Goal: Transaction & Acquisition: Purchase product/service

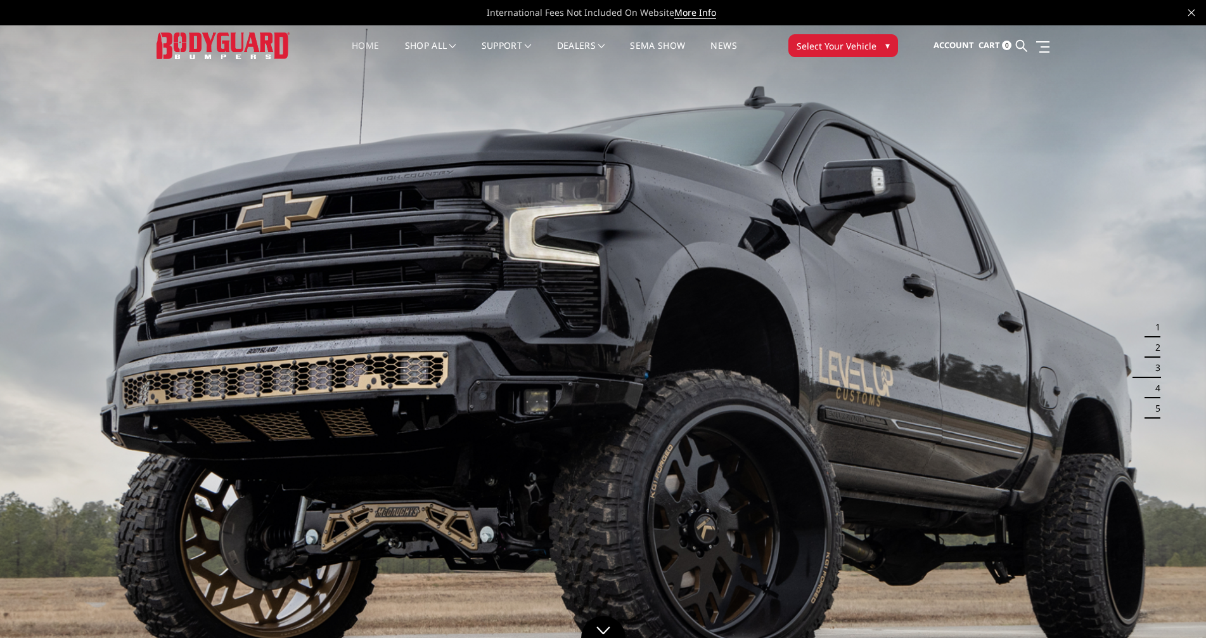
click at [852, 44] on span "Select Your Vehicle" at bounding box center [837, 45] width 80 height 13
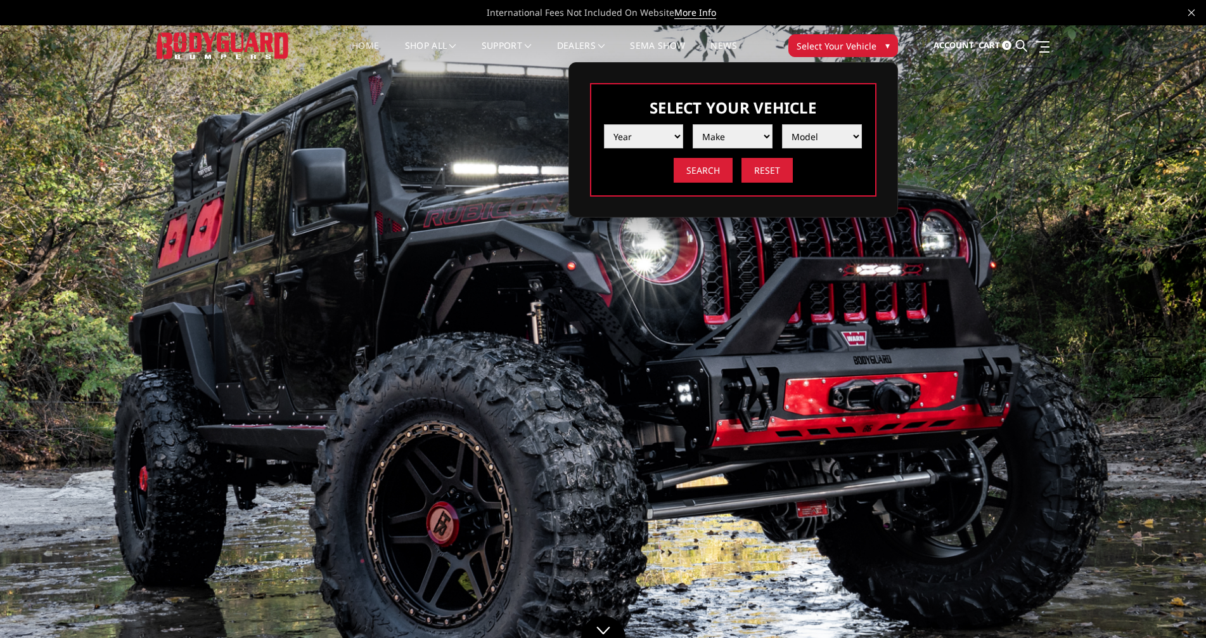
click at [638, 134] on select "Year 2025 2024 2023 2022 2021 2020 2019 2018 2017 2016 2015 2014 2013 2012 2011…" at bounding box center [644, 136] width 80 height 24
select select "yr_2019"
click at [604, 124] on select "Year 2025 2024 2023 2022 2021 2020 2019 2018 2017 2016 2015 2014 2013 2012 2011…" at bounding box center [644, 136] width 80 height 24
click at [733, 135] on select "Make Chevrolet Ford GMC Nissan Ram Toyota" at bounding box center [733, 136] width 80 height 24
select select "mk_ford"
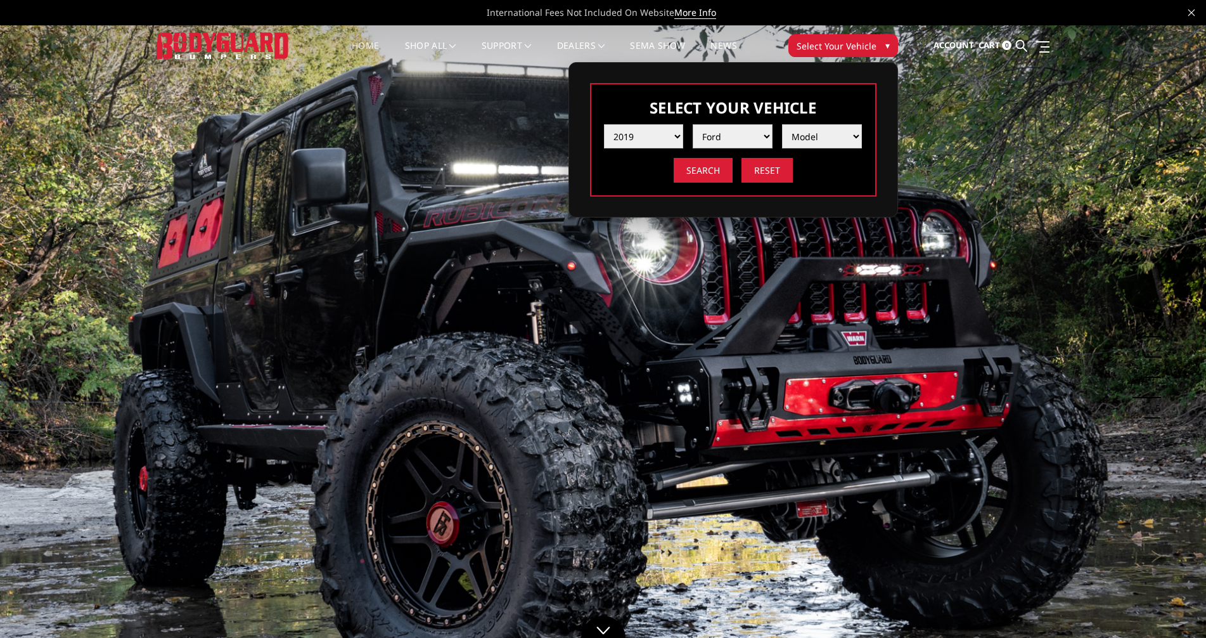
click at [693, 124] on select "Make Chevrolet Ford GMC Nissan Ram Toyota" at bounding box center [733, 136] width 80 height 24
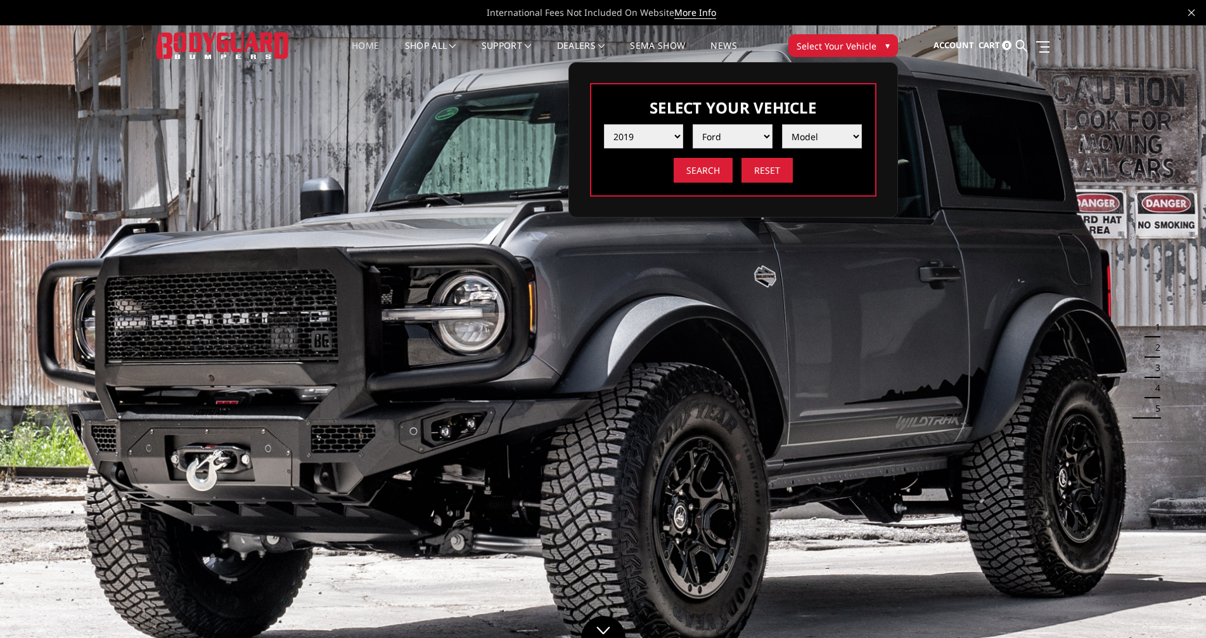
click at [826, 138] on select "Model F150 F150 Raptor F250 / F350 F450 F550" at bounding box center [822, 136] width 80 height 24
select select "md_f250-f350"
click at [782, 124] on select "Model F150 F150 Raptor F250 / F350 F450 F550" at bounding box center [822, 136] width 80 height 24
click at [710, 174] on input "Search" at bounding box center [703, 170] width 59 height 25
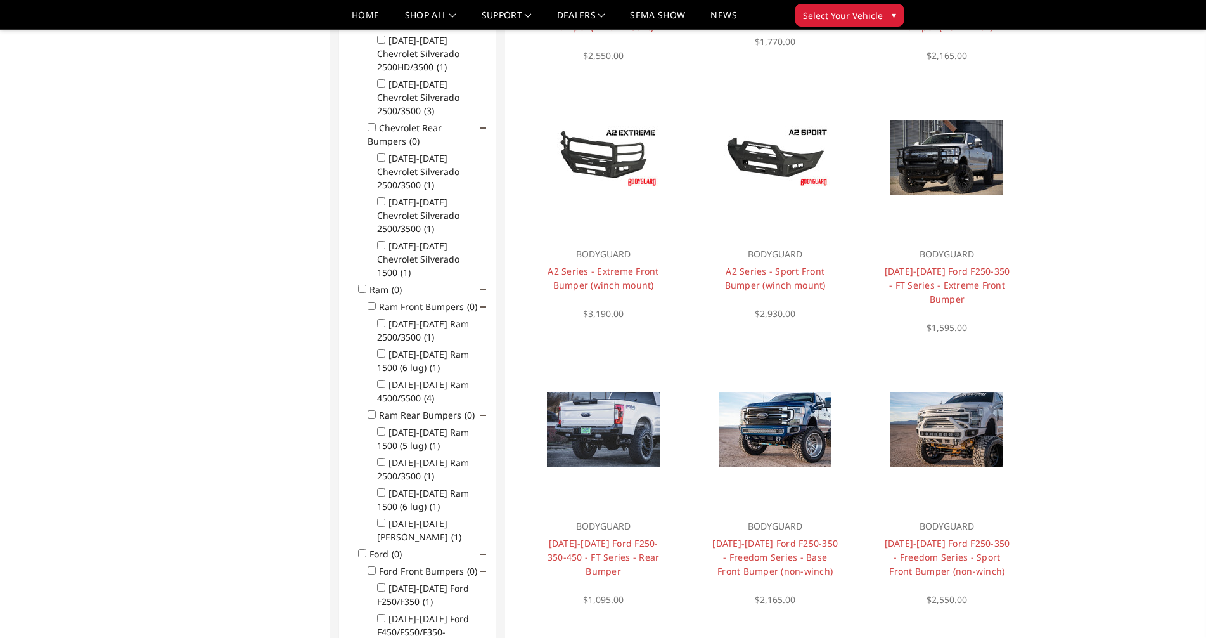
scroll to position [354, 0]
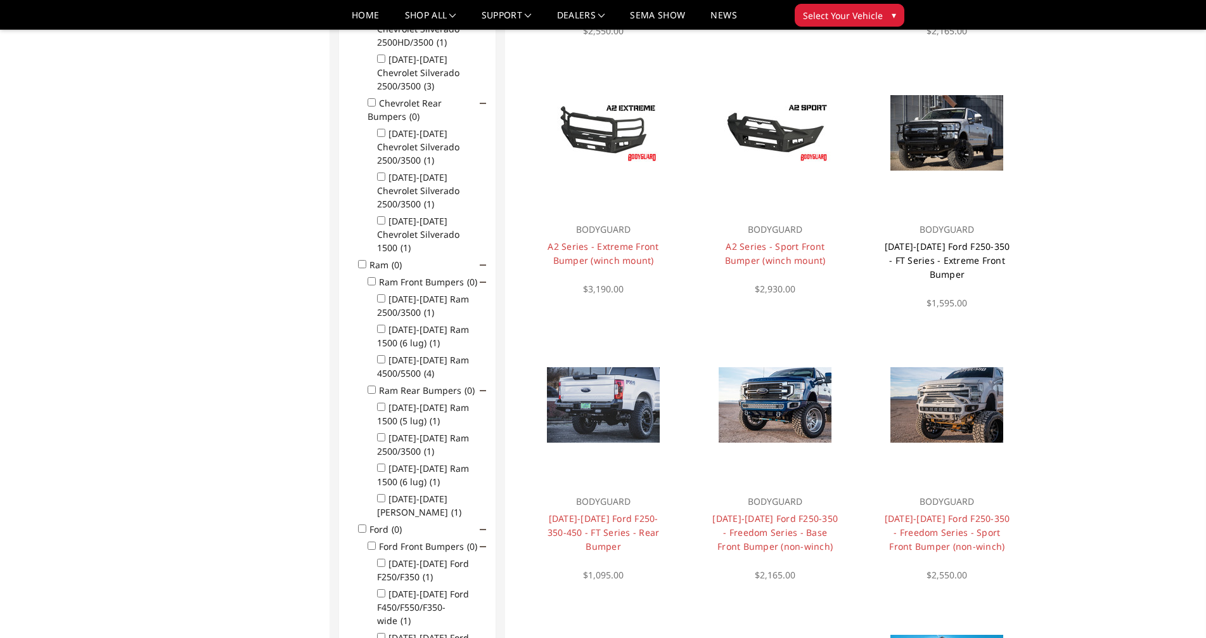
click at [949, 260] on link "[DATE]-[DATE] Ford F250-350 - FT Series - Extreme Front Bumper" at bounding box center [947, 260] width 125 height 40
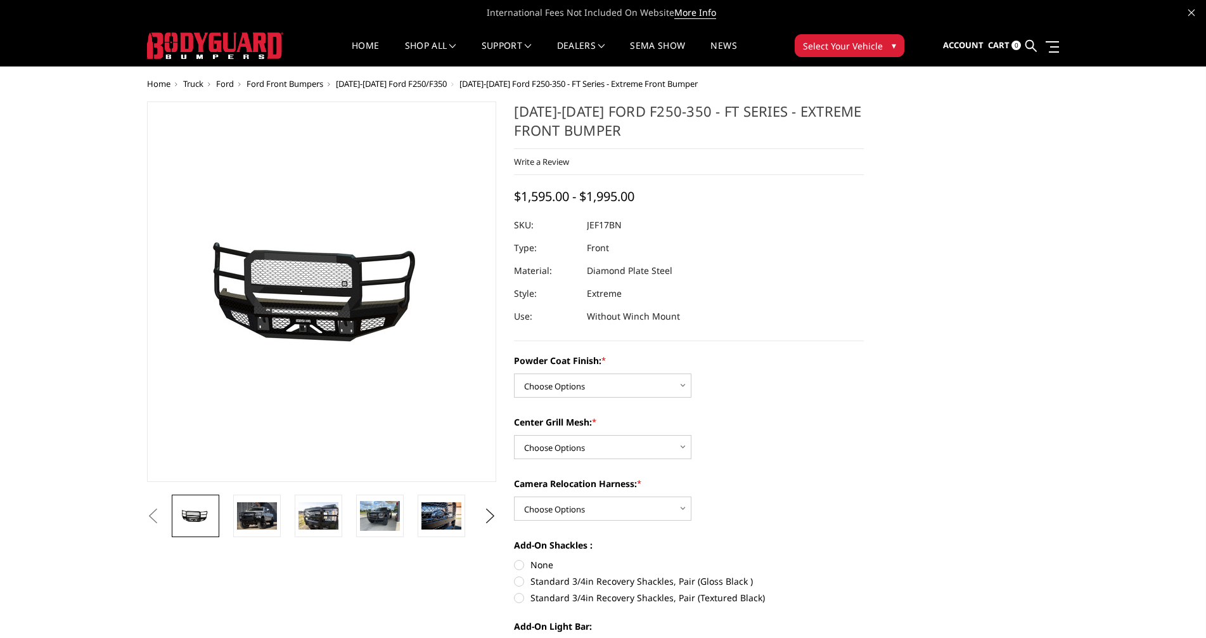
click at [248, 510] on img at bounding box center [257, 515] width 40 height 27
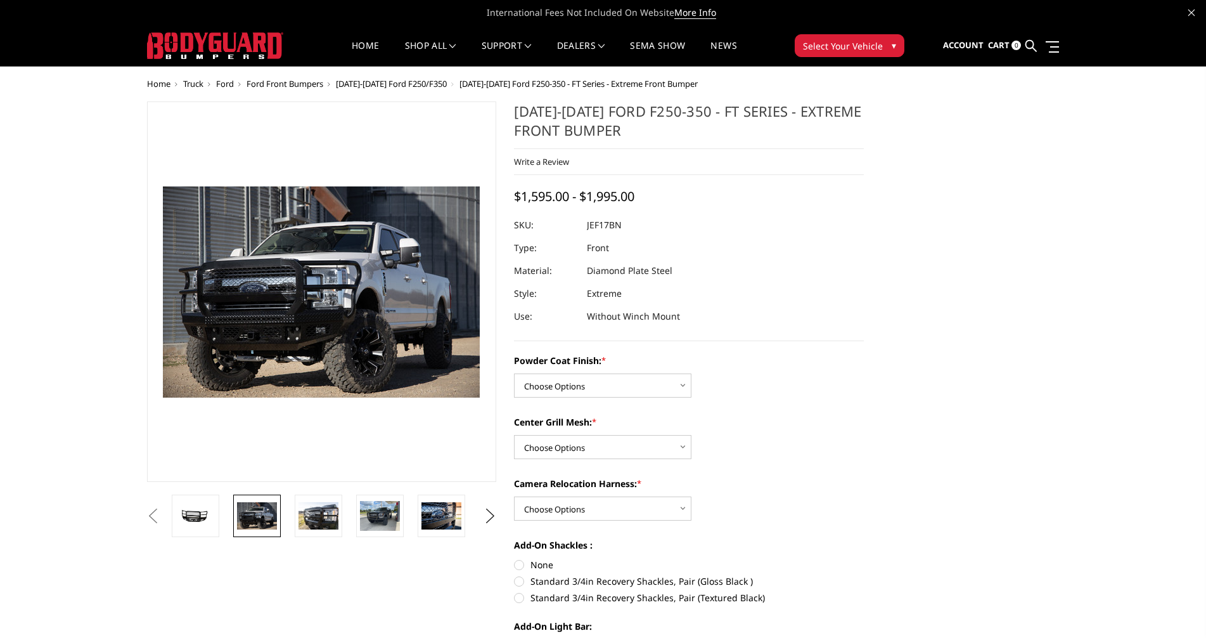
click at [302, 518] on img at bounding box center [319, 515] width 40 height 27
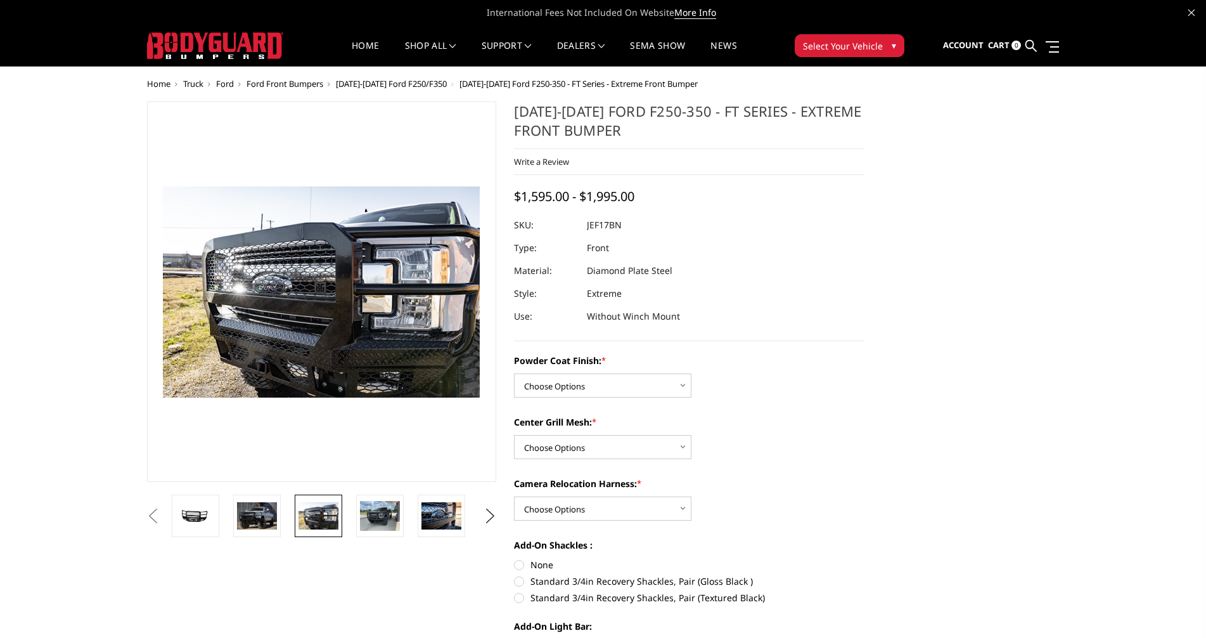
click at [387, 507] on img at bounding box center [380, 516] width 40 height 30
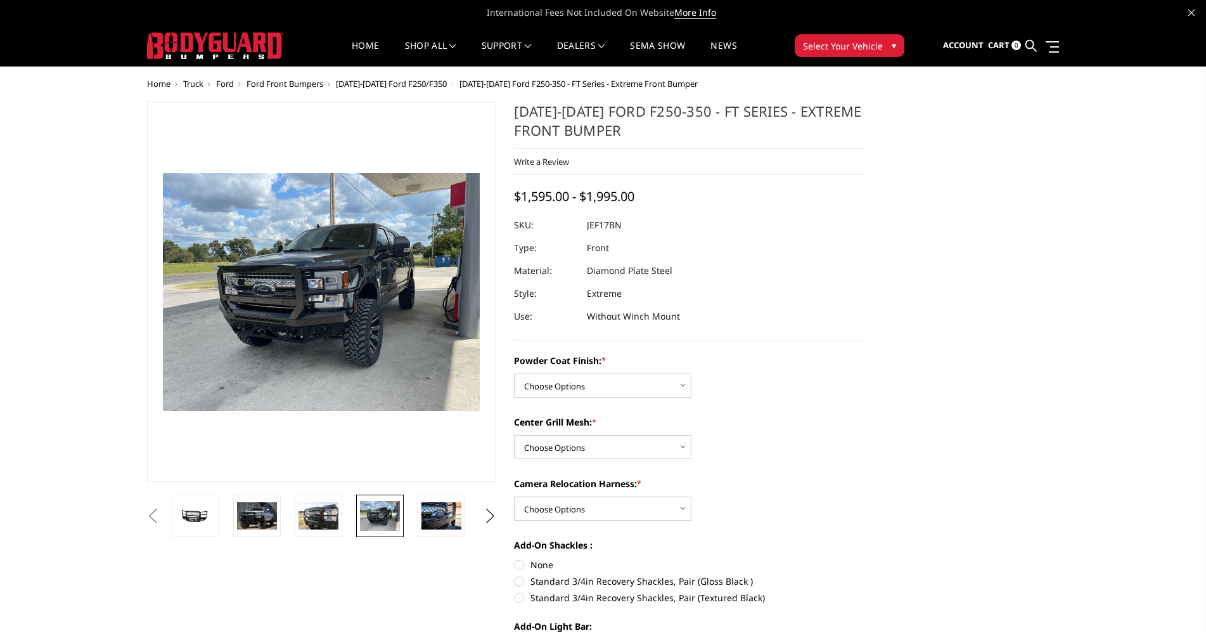
click at [432, 506] on img at bounding box center [441, 515] width 40 height 27
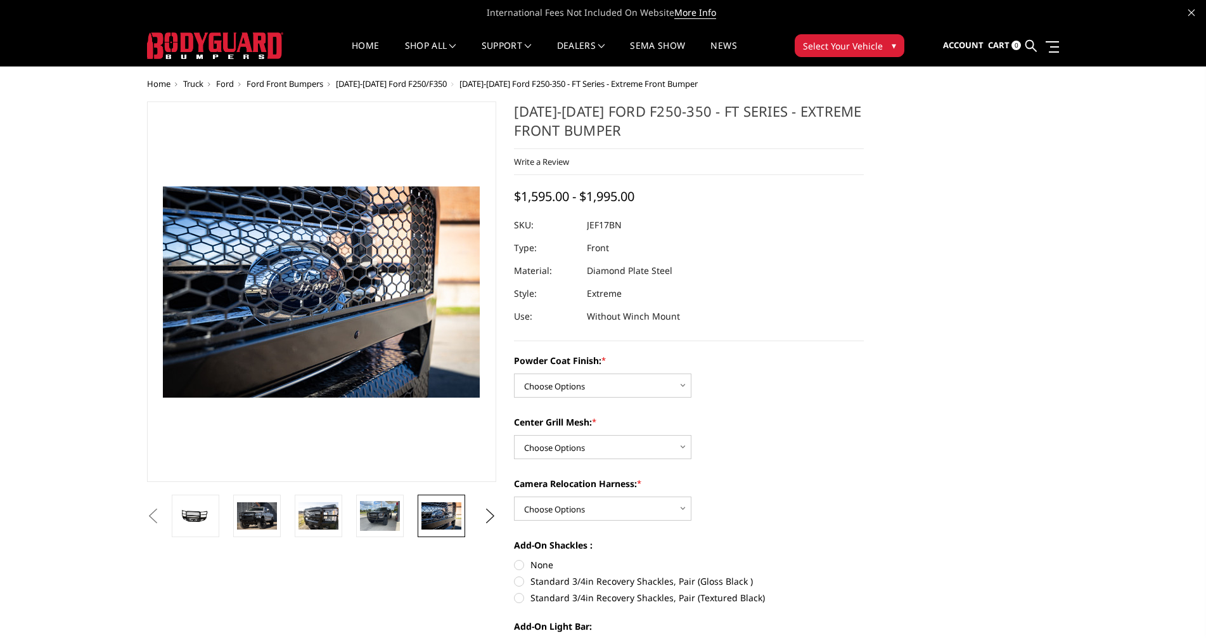
click at [381, 518] on img at bounding box center [380, 516] width 40 height 30
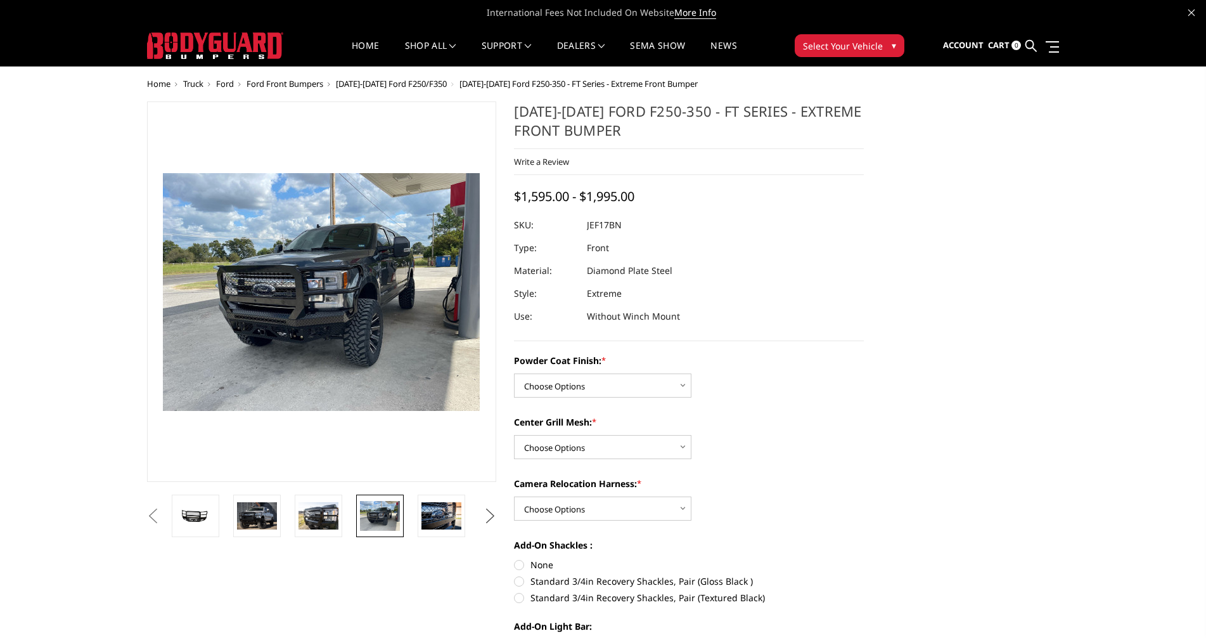
click at [489, 515] on button "Next" at bounding box center [489, 515] width 19 height 19
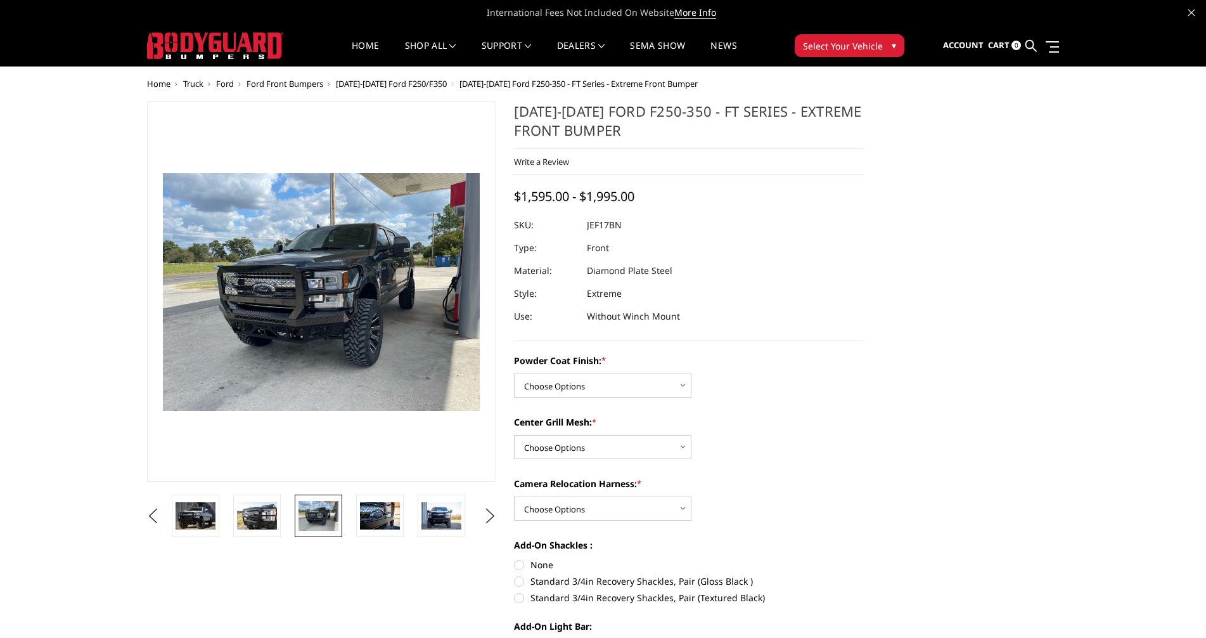
click at [456, 513] on img at bounding box center [441, 515] width 40 height 27
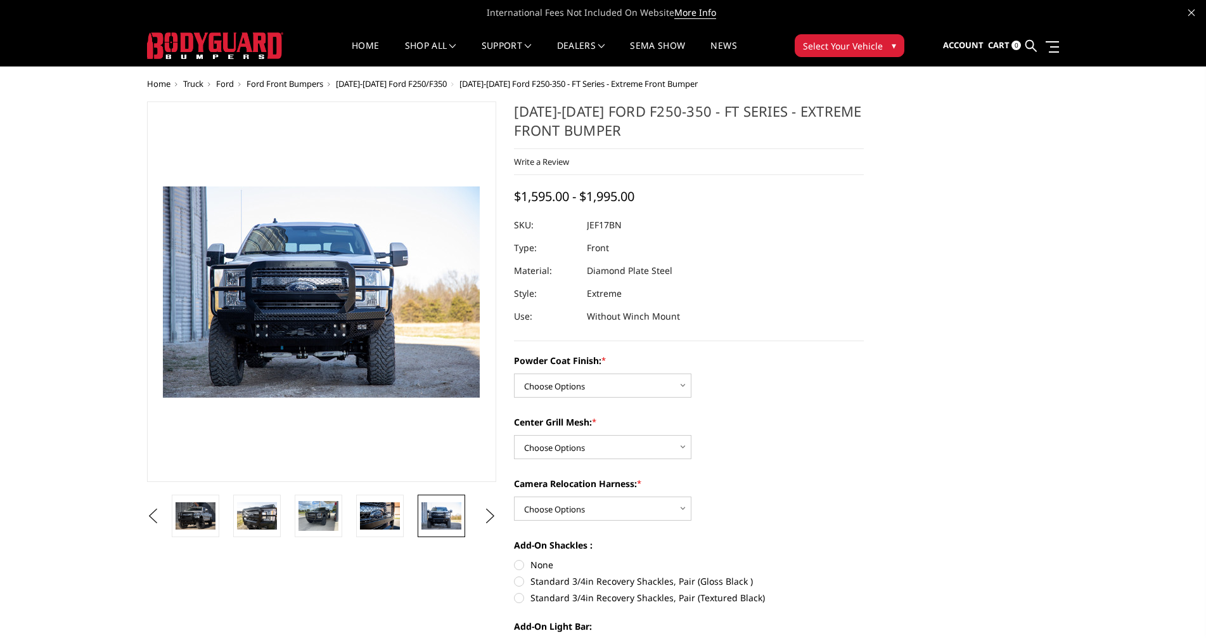
click at [389, 519] on img at bounding box center [380, 515] width 40 height 27
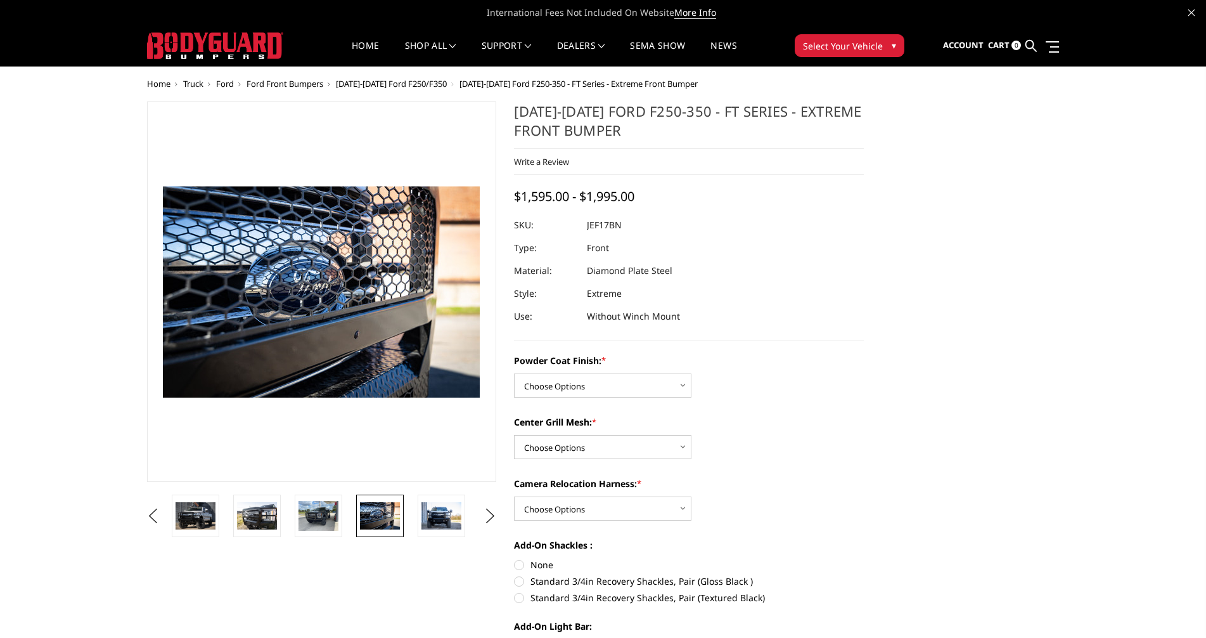
click at [326, 517] on img at bounding box center [319, 516] width 40 height 30
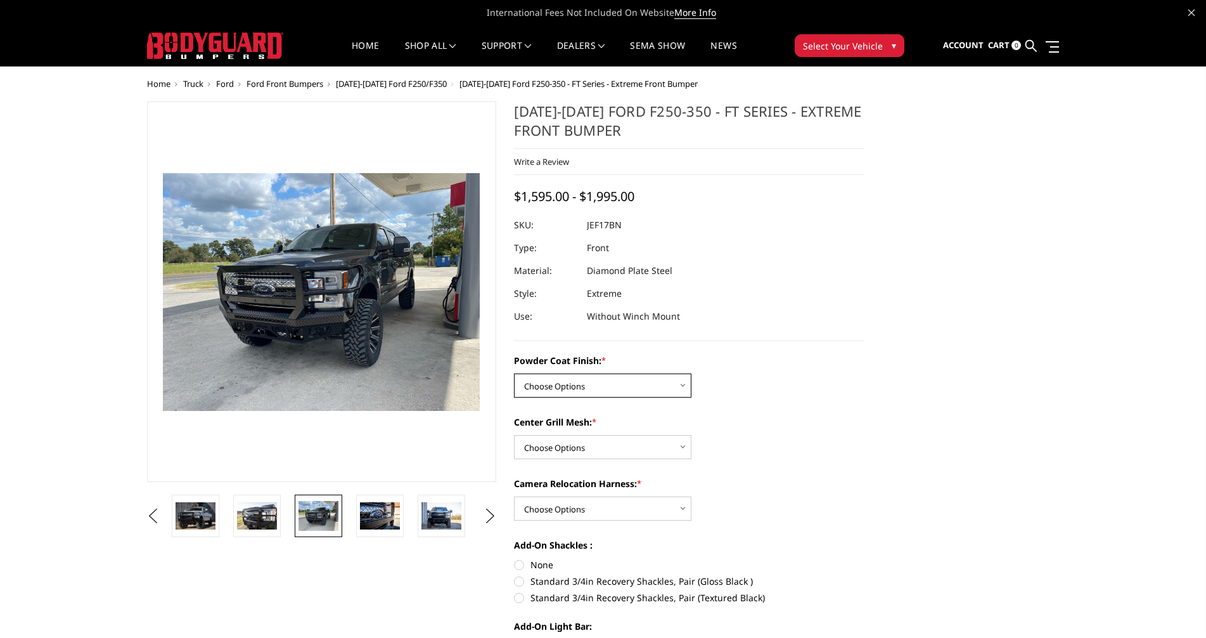
click at [686, 385] on select "Choose Options Bare Metal Gloss Black Powder Coat Textured Black Powder Coat" at bounding box center [602, 385] width 177 height 24
select select "3222"
click at [514, 373] on select "Choose Options Bare Metal Gloss Black Powder Coat Textured Black Powder Coat" at bounding box center [602, 385] width 177 height 24
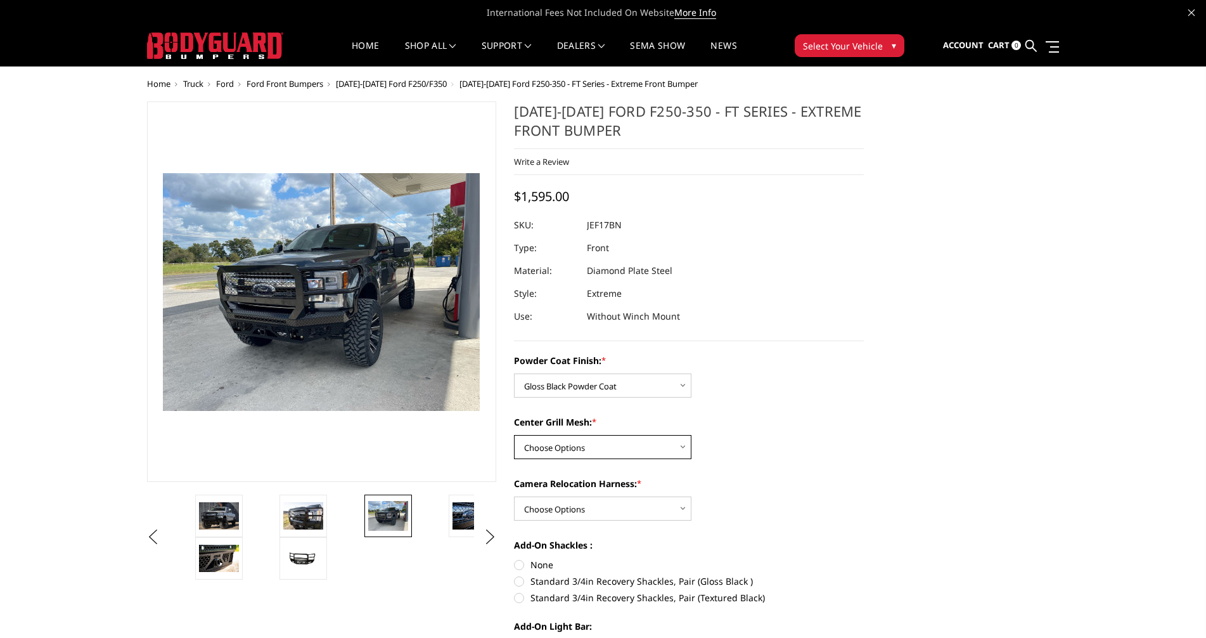
click at [578, 451] on select "Choose Options WITH Expanded Metal in Center Grill WITHOUT Expanded Metal in Ce…" at bounding box center [602, 447] width 177 height 24
select select "3224"
click at [514, 435] on select "Choose Options WITH Expanded Metal in Center Grill WITHOUT Expanded Metal in Ce…" at bounding box center [602, 447] width 177 height 24
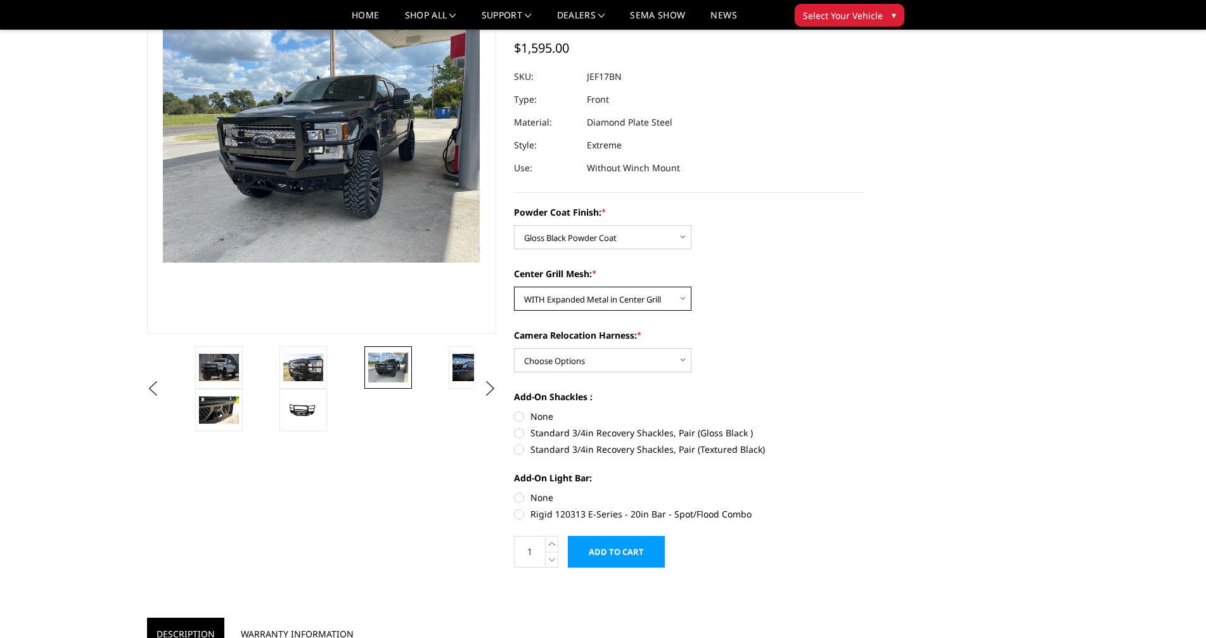
scroll to position [127, 0]
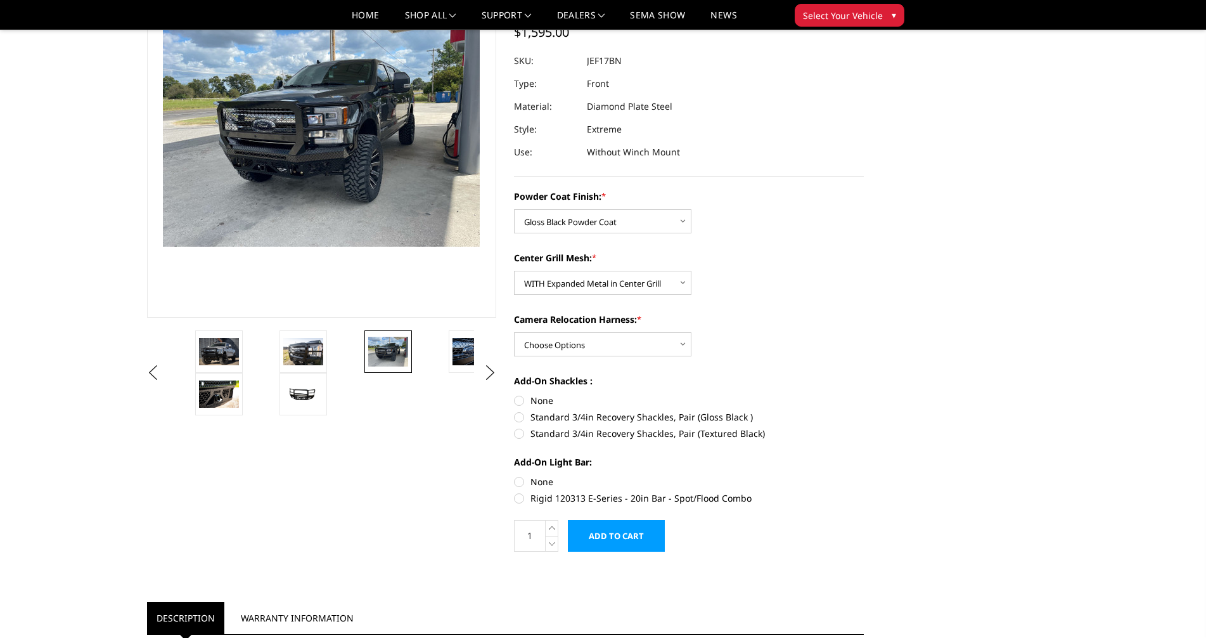
click at [520, 399] on label "None" at bounding box center [689, 400] width 350 height 13
click at [515, 394] on input "None" at bounding box center [514, 394] width 1 height 1
radio input "true"
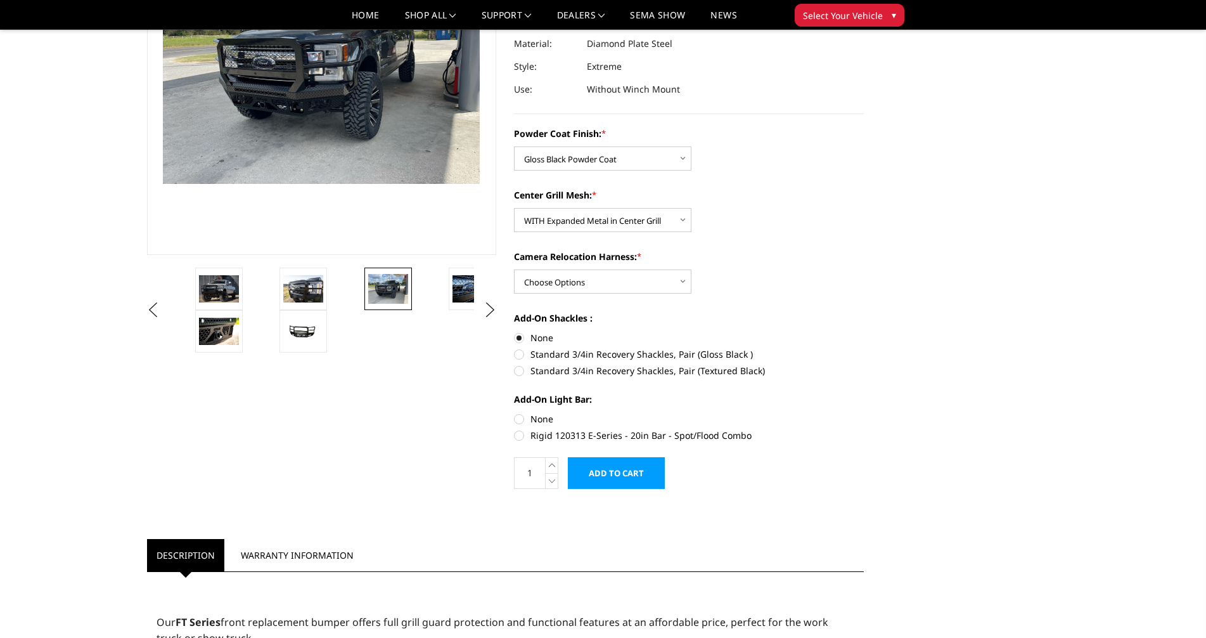
scroll to position [190, 0]
click at [306, 286] on img at bounding box center [303, 287] width 40 height 27
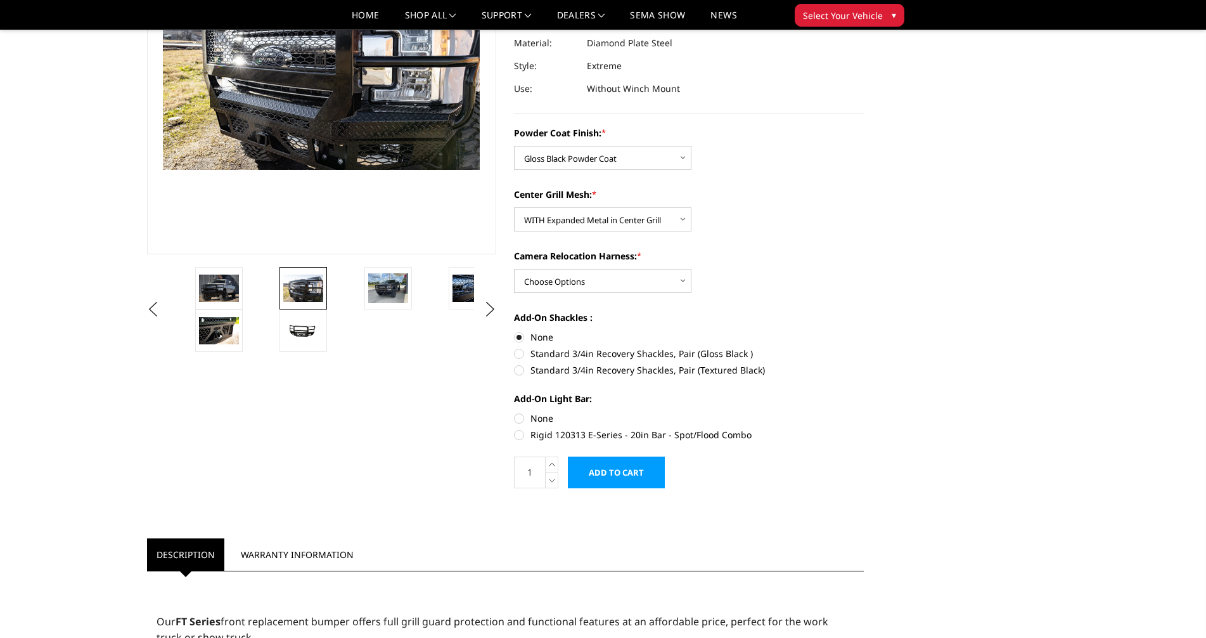
scroll to position [203, 0]
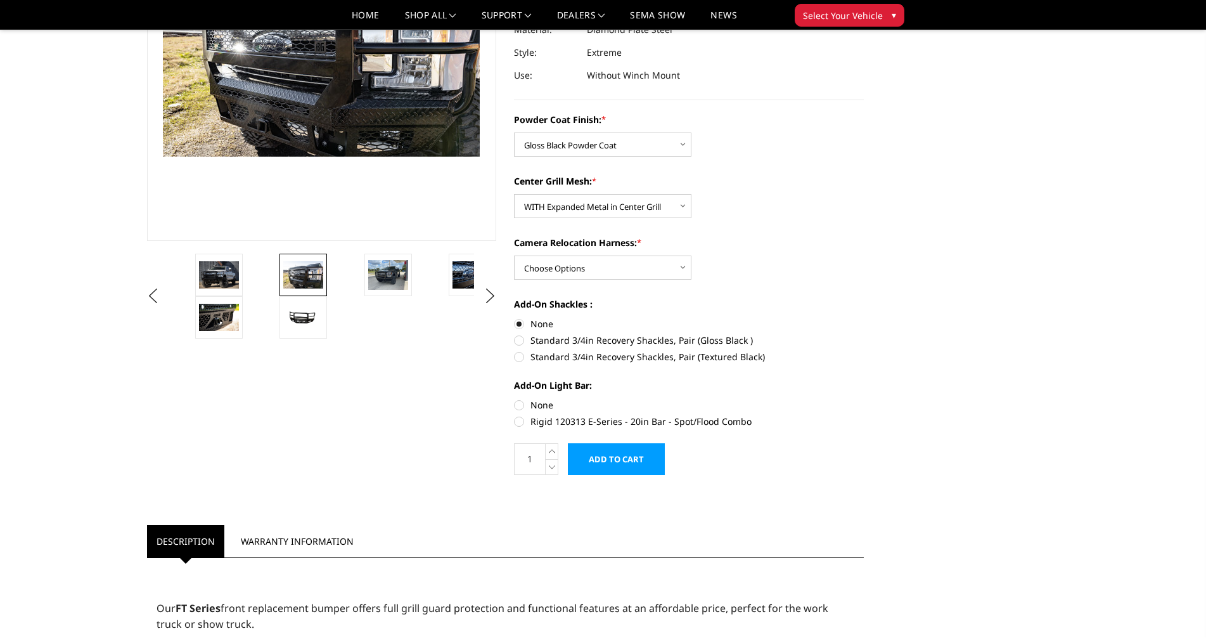
click at [516, 420] on label "Rigid 120313 E-Series - 20in Bar - Spot/Flood Combo" at bounding box center [689, 421] width 350 height 13
click at [864, 399] on input "Rigid 120313 E-Series - 20in Bar - Spot/Flood Combo" at bounding box center [864, 398] width 1 height 1
radio input "true"
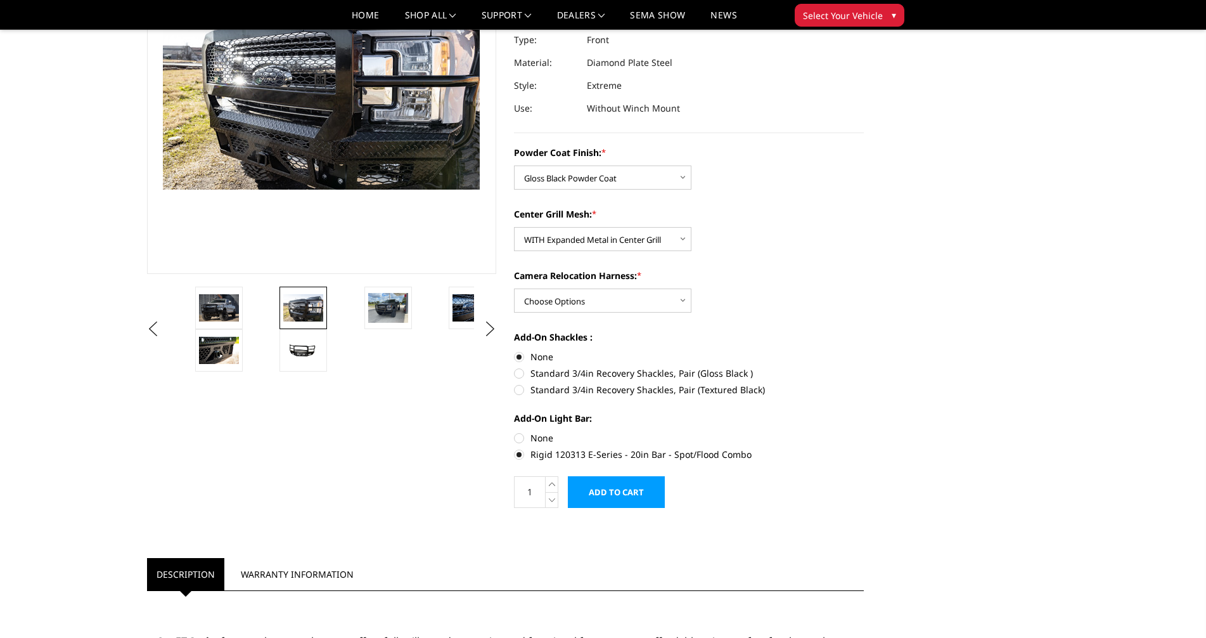
scroll to position [254, 0]
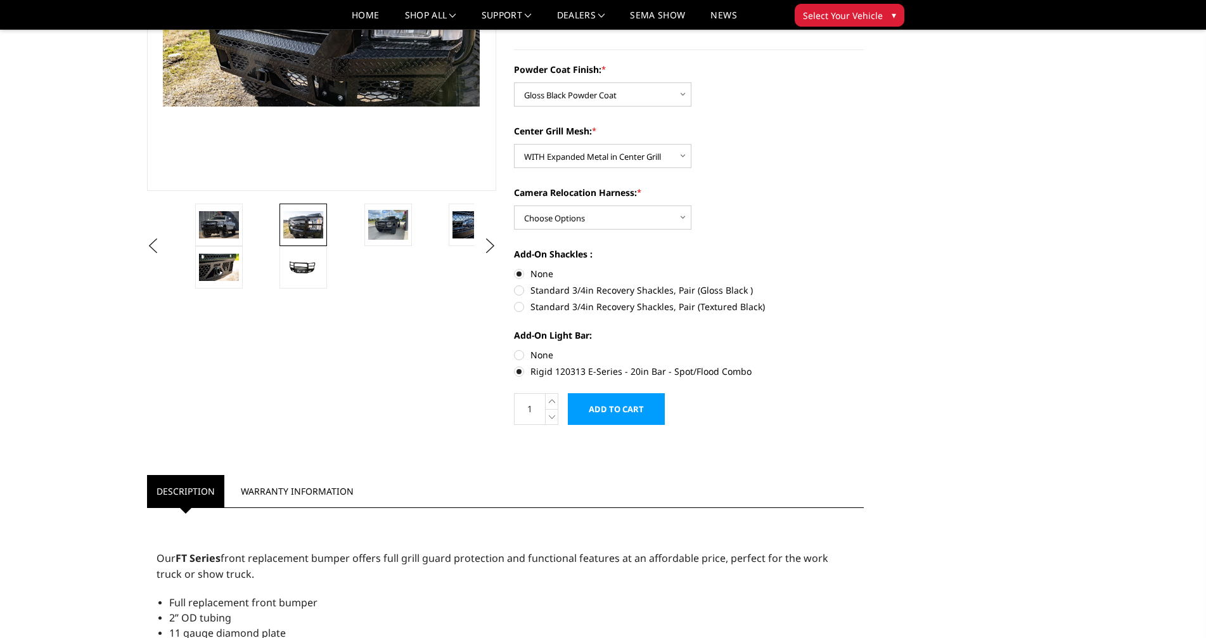
click at [518, 371] on label "Rigid 120313 E-Series - 20in Bar - Spot/Flood Combo" at bounding box center [689, 370] width 350 height 13
click at [864, 349] on input "Rigid 120313 E-Series - 20in Bar - Spot/Flood Combo" at bounding box center [864, 348] width 1 height 1
click at [521, 355] on label "None" at bounding box center [689, 354] width 350 height 13
click at [515, 349] on input "None" at bounding box center [514, 348] width 1 height 1
radio input "true"
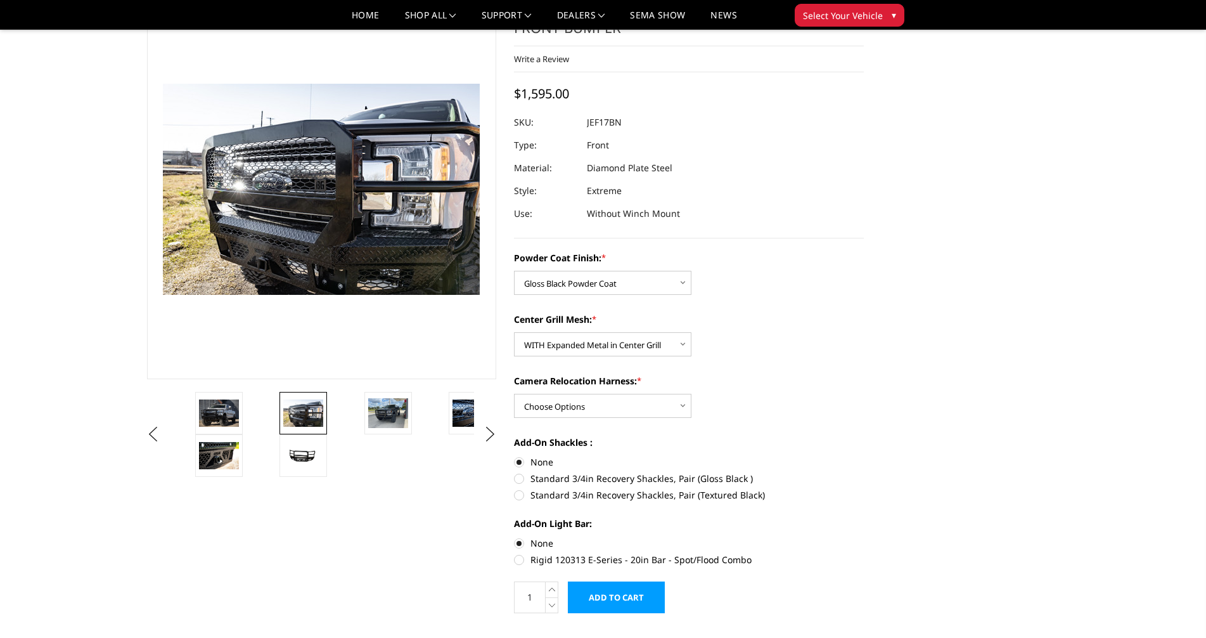
scroll to position [0, 0]
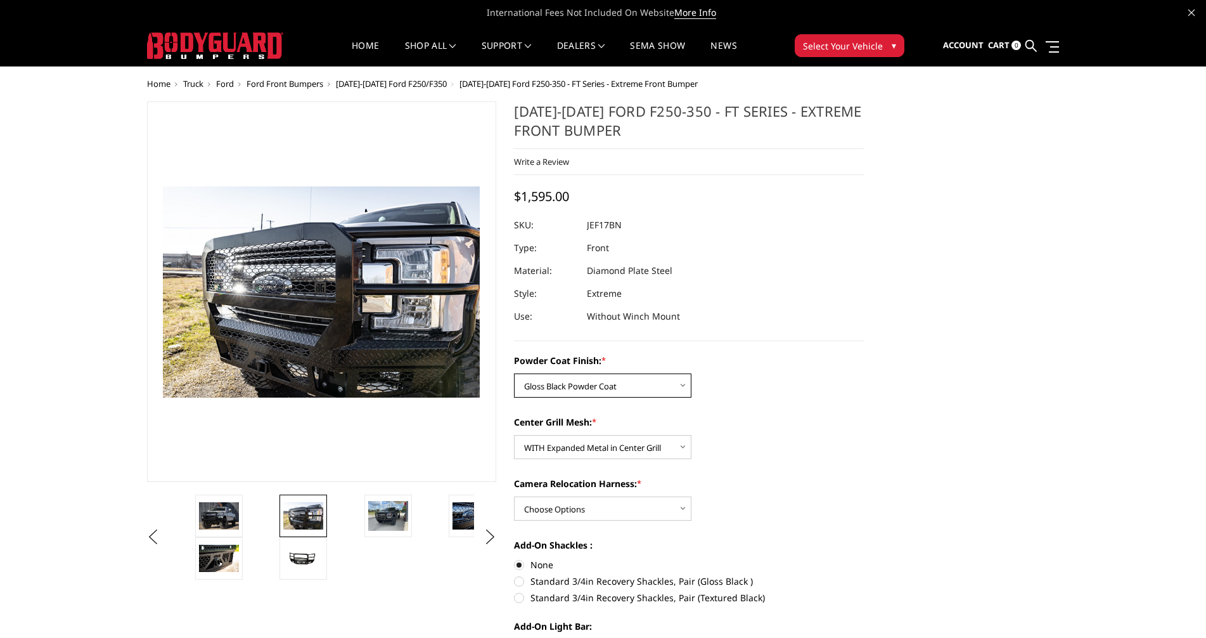
click at [683, 385] on select "Choose Options Bare Metal Gloss Black Powder Coat Textured Black Powder Coat" at bounding box center [602, 385] width 177 height 24
click at [514, 373] on select "Choose Options Bare Metal Gloss Black Powder Coat Textured Black Powder Coat" at bounding box center [602, 385] width 177 height 24
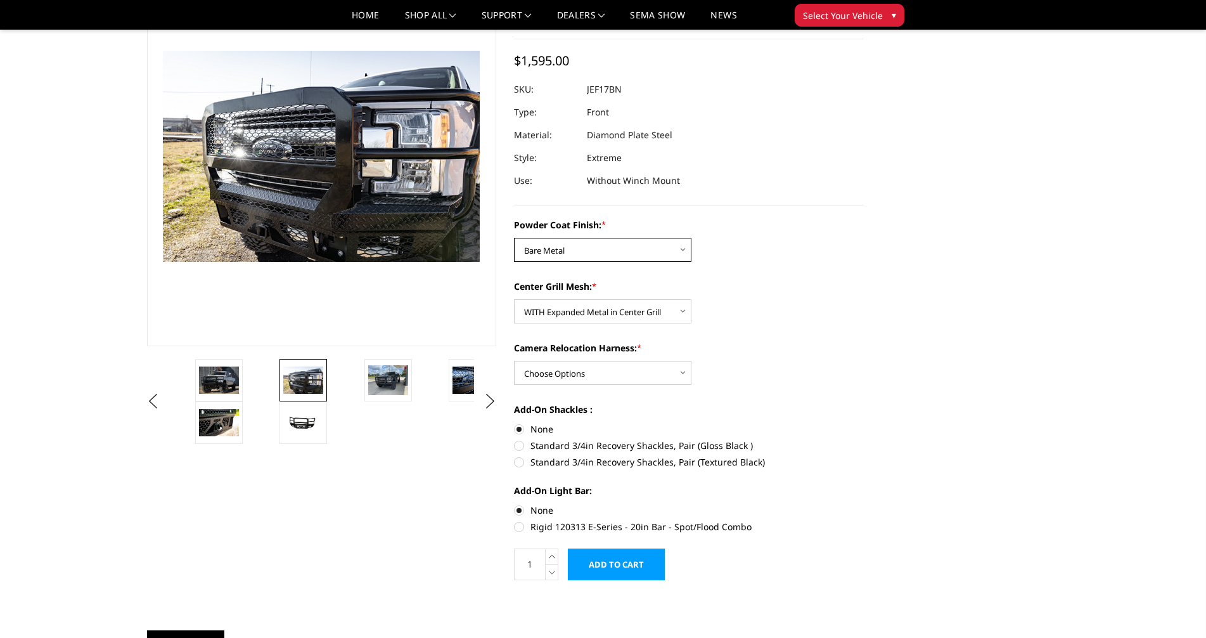
scroll to position [63, 0]
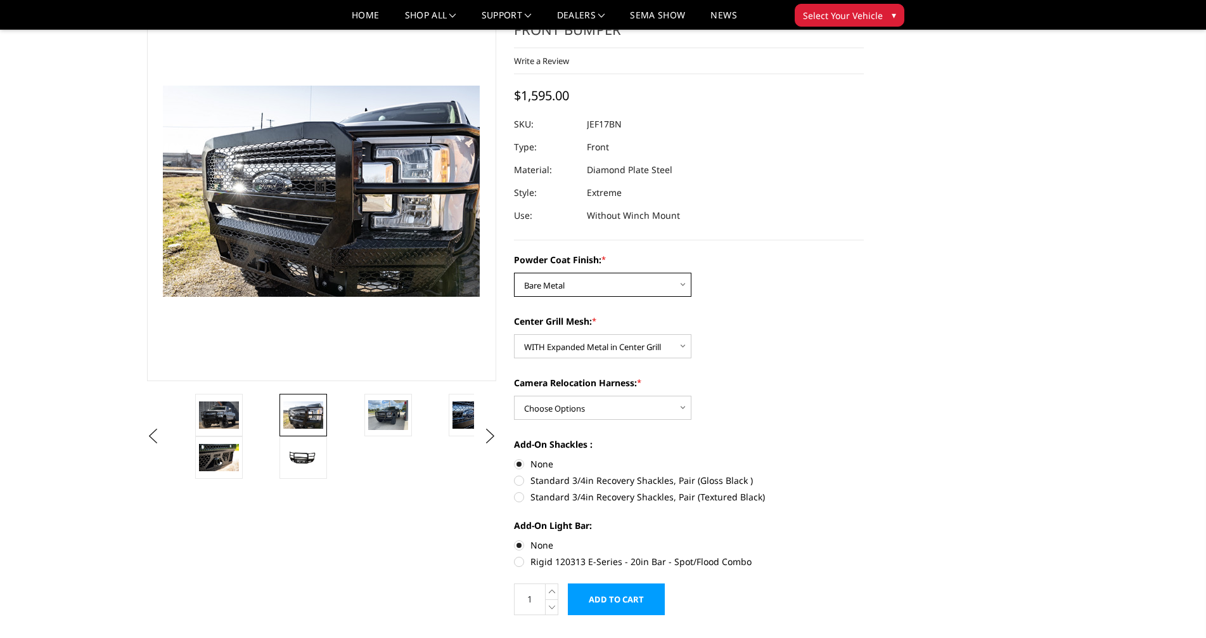
click at [678, 284] on select "Choose Options Bare Metal Gloss Black Powder Coat Textured Black Powder Coat" at bounding box center [602, 285] width 177 height 24
select select "3222"
click at [514, 273] on select "Choose Options Bare Metal Gloss Black Powder Coat Textured Black Powder Coat" at bounding box center [602, 285] width 177 height 24
click at [685, 342] on select "Choose Options WITH Expanded Metal in Center Grill WITHOUT Expanded Metal in Ce…" at bounding box center [602, 346] width 177 height 24
click at [514, 334] on select "Choose Options WITH Expanded Metal in Center Grill WITHOUT Expanded Metal in Ce…" at bounding box center [602, 346] width 177 height 24
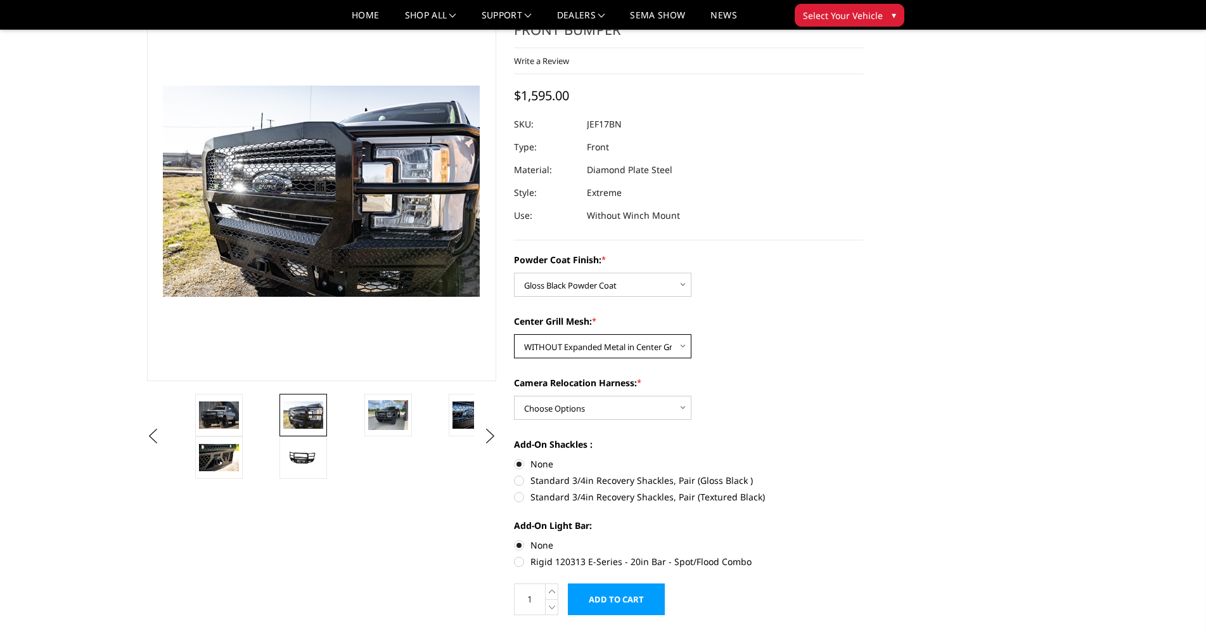
click at [671, 342] on select "Choose Options WITH Expanded Metal in Center Grill WITHOUT Expanded Metal in Ce…" at bounding box center [602, 346] width 177 height 24
select select "3224"
click at [514, 334] on select "Choose Options WITH Expanded Metal in Center Grill WITHOUT Expanded Metal in Ce…" at bounding box center [602, 346] width 177 height 24
click at [685, 403] on select "Choose Options WITH Camera Relocation Harness WITHOUT Camera Relocation Harness" at bounding box center [602, 407] width 177 height 24
select select "3227"
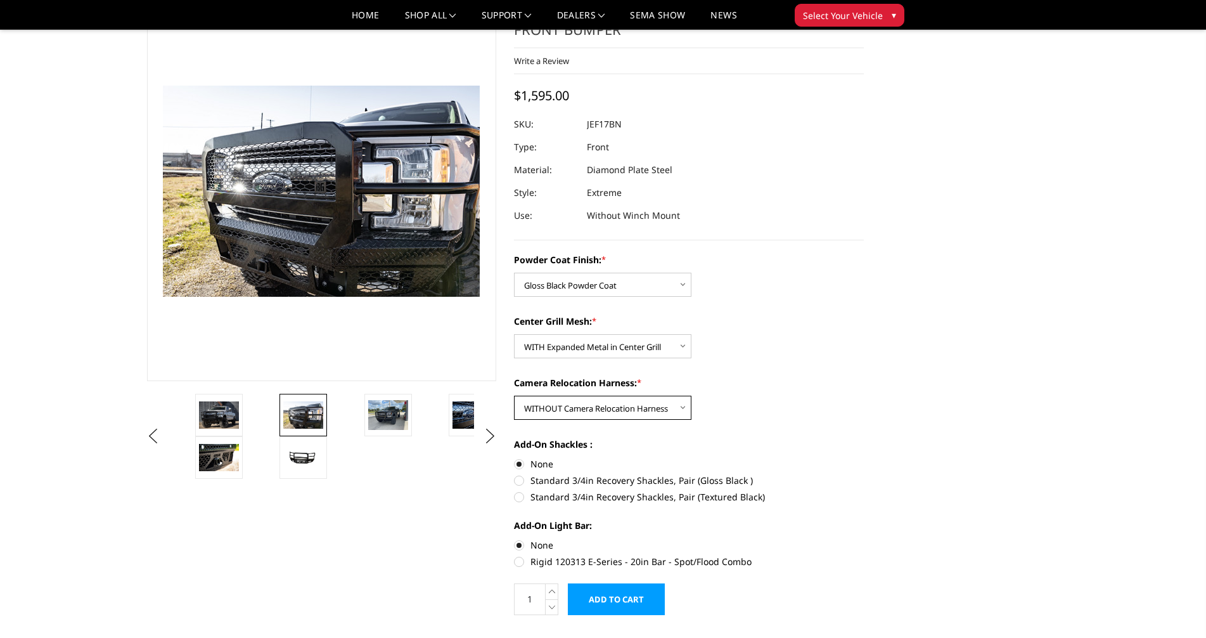
click at [514, 395] on select "Choose Options WITH Camera Relocation Harness WITHOUT Camera Relocation Harness" at bounding box center [602, 407] width 177 height 24
click at [685, 403] on select "Choose Options WITH Camera Relocation Harness WITHOUT Camera Relocation Harness" at bounding box center [602, 407] width 177 height 24
click at [514, 395] on select "Choose Options WITH Camera Relocation Harness WITHOUT Camera Relocation Harness" at bounding box center [602, 407] width 177 height 24
click at [678, 407] on select "Choose Options WITH Camera Relocation Harness WITHOUT Camera Relocation Harness" at bounding box center [602, 407] width 177 height 24
click at [514, 395] on select "Choose Options WITH Camera Relocation Harness WITHOUT Camera Relocation Harness" at bounding box center [602, 407] width 177 height 24
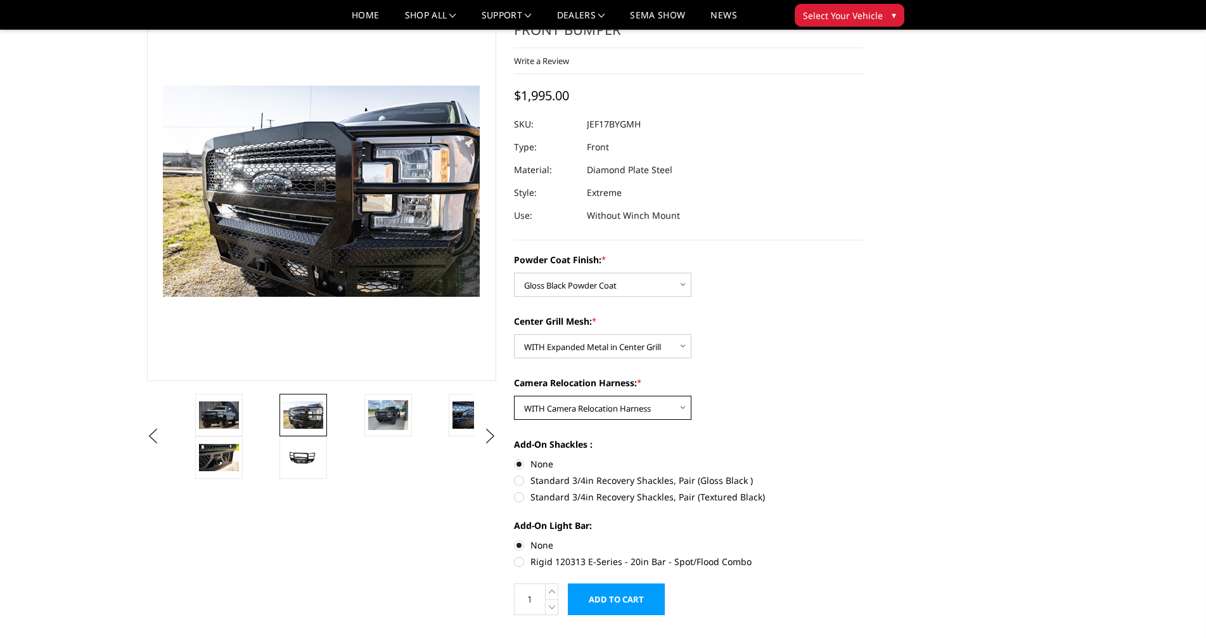
click at [667, 404] on select "Choose Options WITH Camera Relocation Harness WITHOUT Camera Relocation Harness" at bounding box center [602, 407] width 177 height 24
select select "3227"
click at [514, 395] on select "Choose Options WITH Camera Relocation Harness WITHOUT Camera Relocation Harness" at bounding box center [602, 407] width 177 height 24
click at [520, 480] on label "Standard 3/4in Recovery Shackles, Pair (Gloss Black )" at bounding box center [689, 479] width 350 height 13
click at [864, 458] on input "Standard 3/4in Recovery Shackles, Pair (Gloss Black )" at bounding box center [864, 457] width 1 height 1
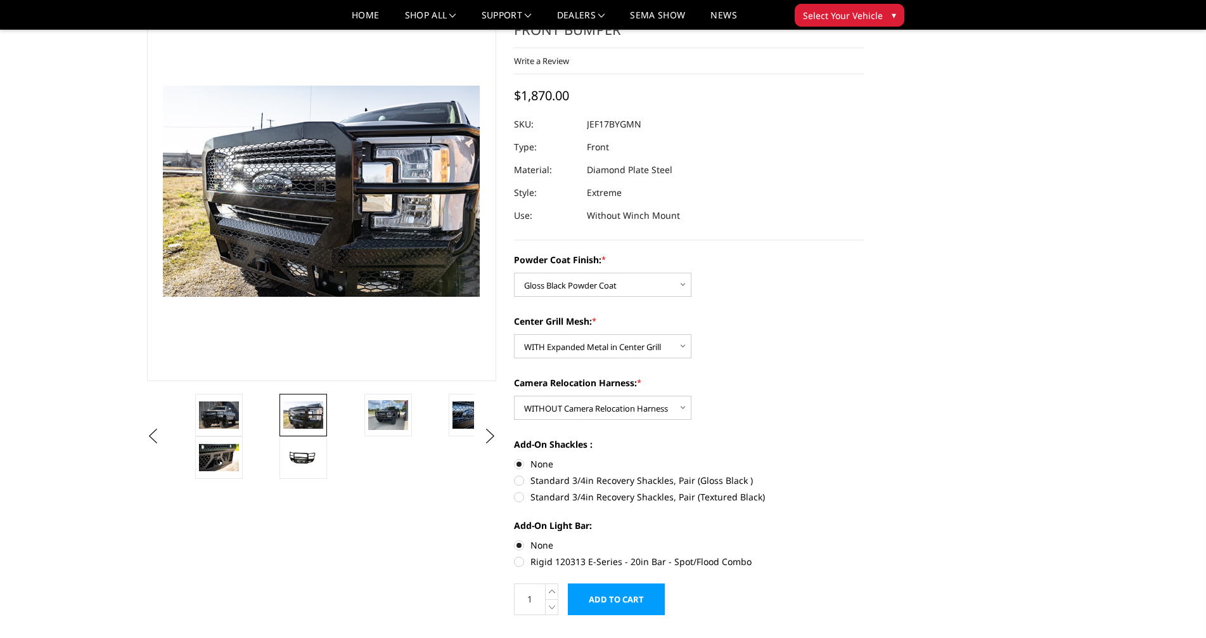
radio input "true"
click at [522, 463] on label "None" at bounding box center [689, 463] width 350 height 13
click at [515, 458] on input "None" at bounding box center [514, 457] width 1 height 1
radio input "true"
click at [385, 421] on img at bounding box center [388, 415] width 40 height 30
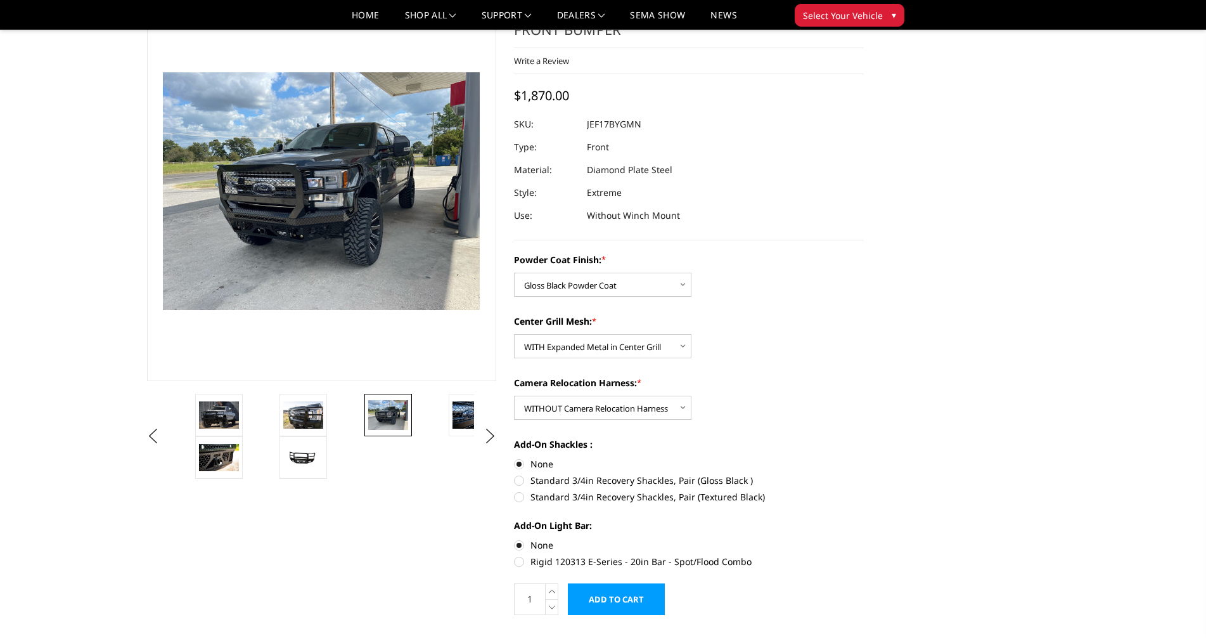
click at [224, 418] on img at bounding box center [219, 414] width 40 height 27
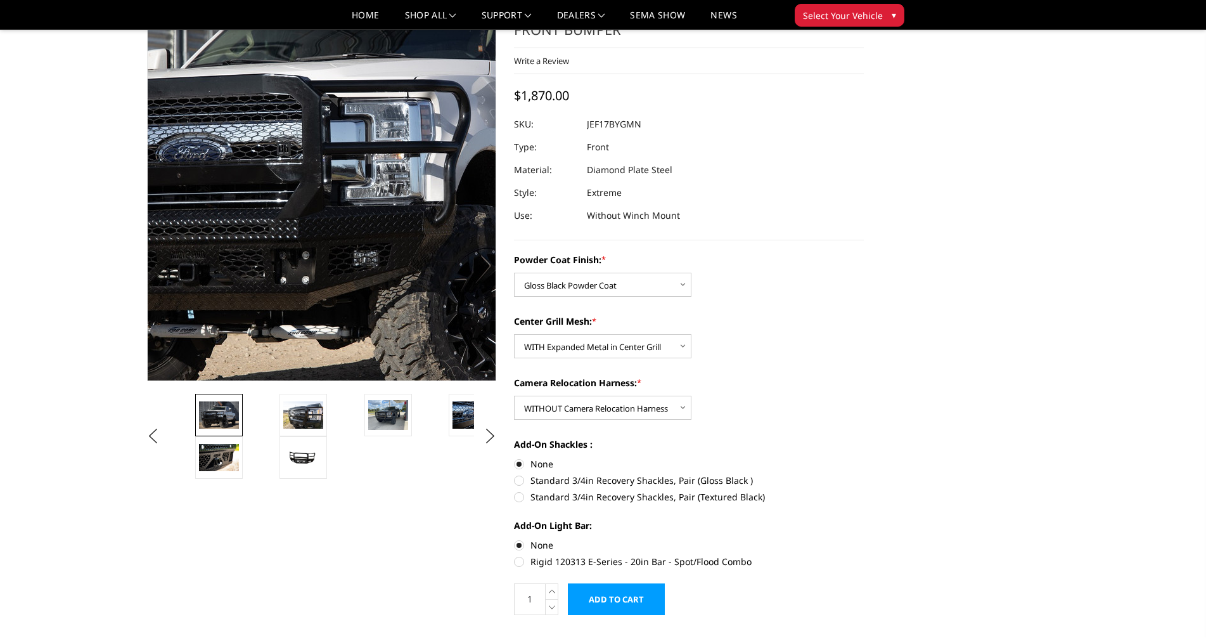
click at [287, 264] on img at bounding box center [367, 160] width 811 height 541
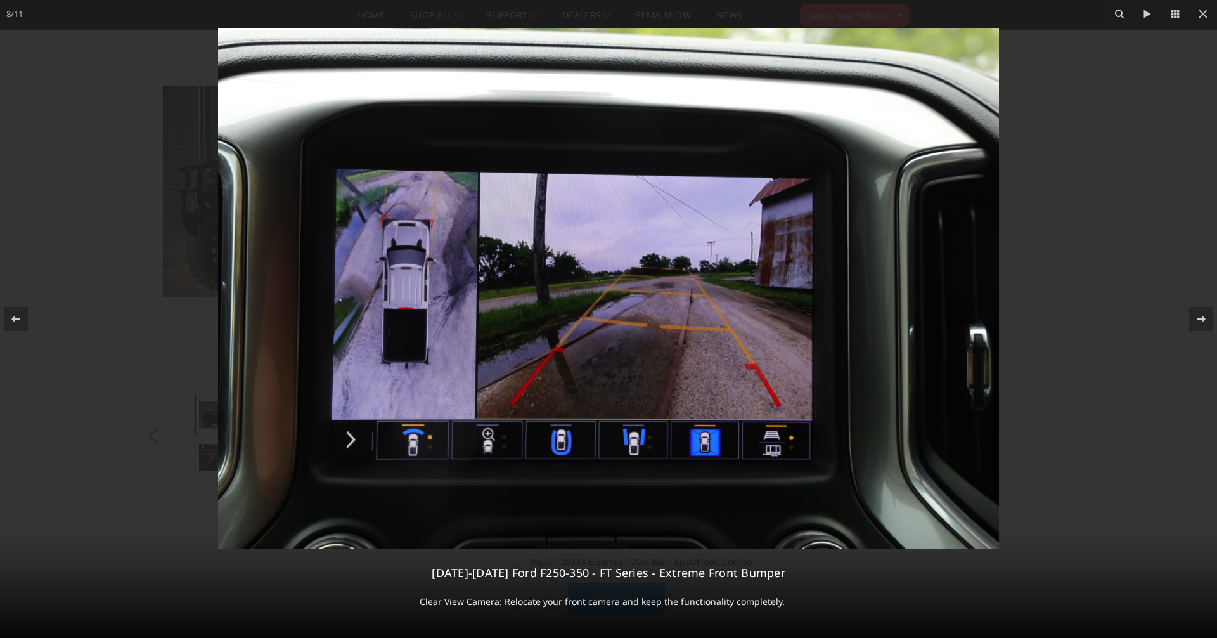
click at [1204, 16] on icon at bounding box center [1202, 13] width 15 height 15
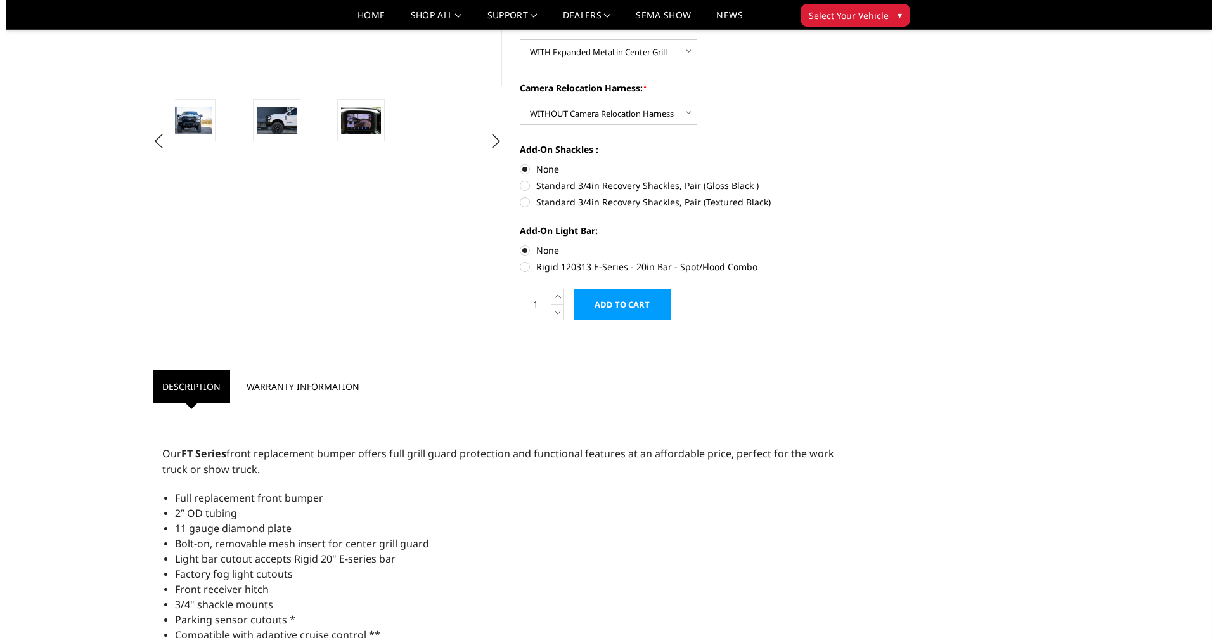
scroll to position [127, 0]
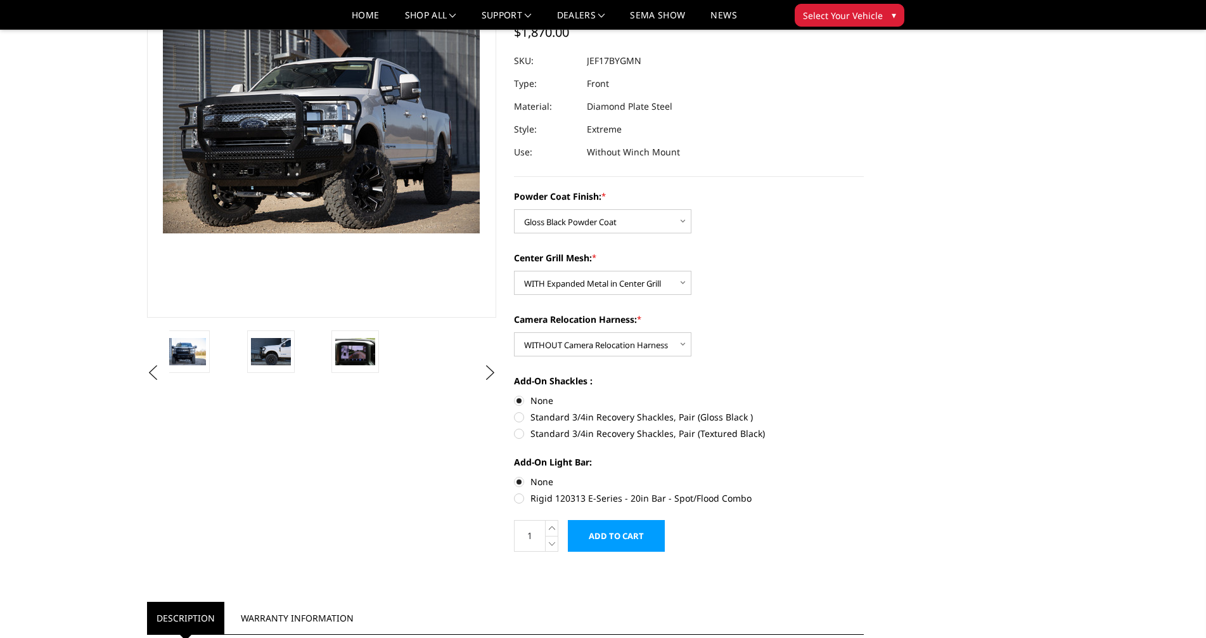
click at [610, 532] on input "Add to Cart" at bounding box center [616, 536] width 97 height 32
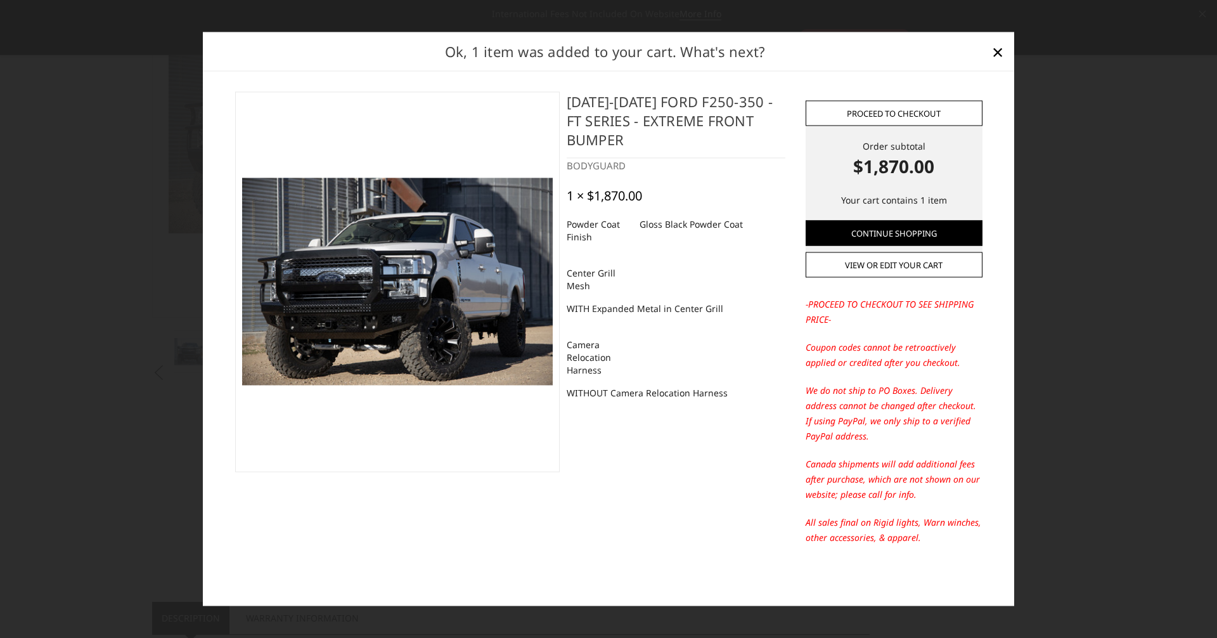
click at [892, 114] on link "Proceed to checkout" at bounding box center [894, 112] width 177 height 25
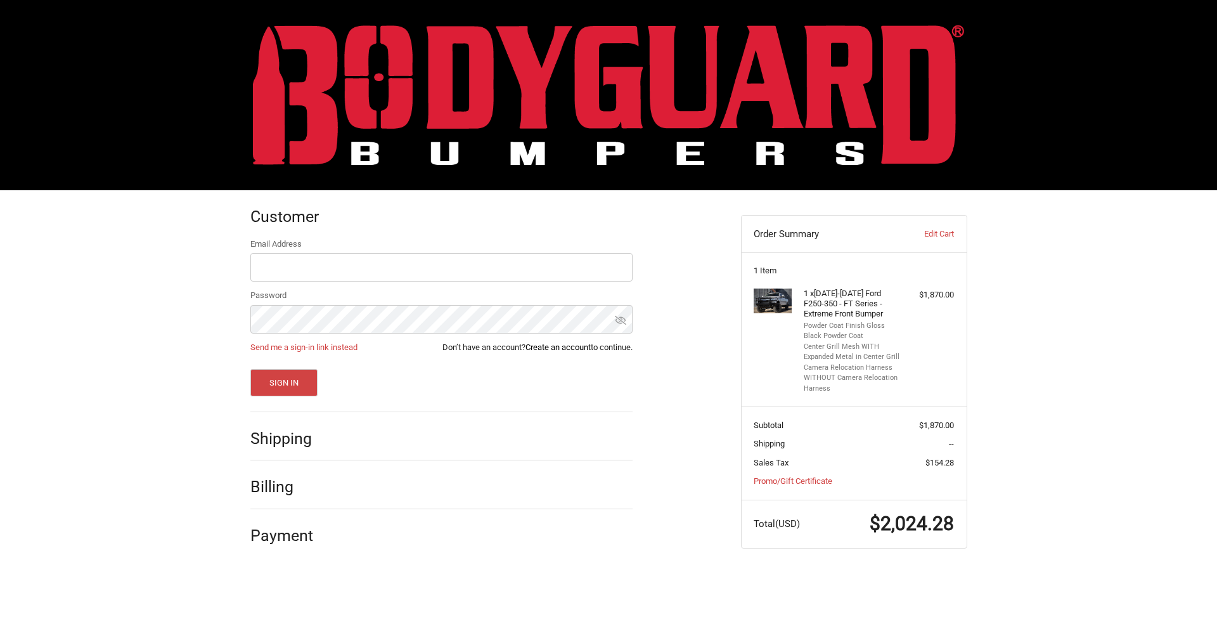
click at [546, 349] on link "Create an account" at bounding box center [557, 347] width 65 height 10
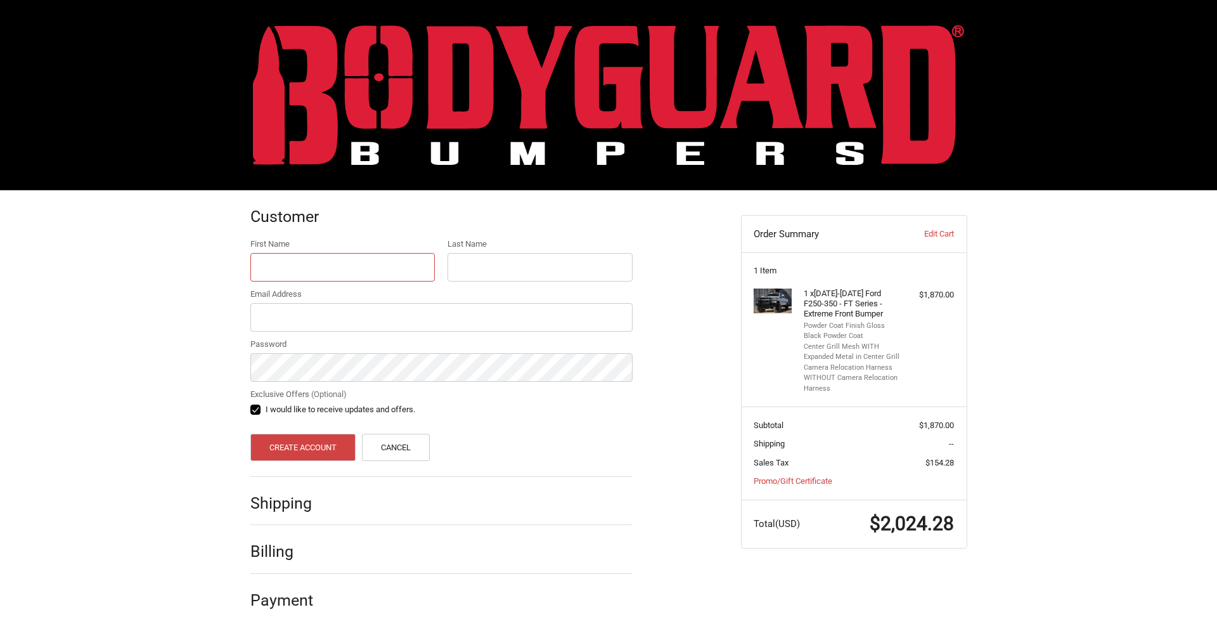
click at [267, 266] on input "First Name" at bounding box center [342, 267] width 185 height 29
type input "Mark"
type input "Kidd"
type input "markbkidd@yahoo.com"
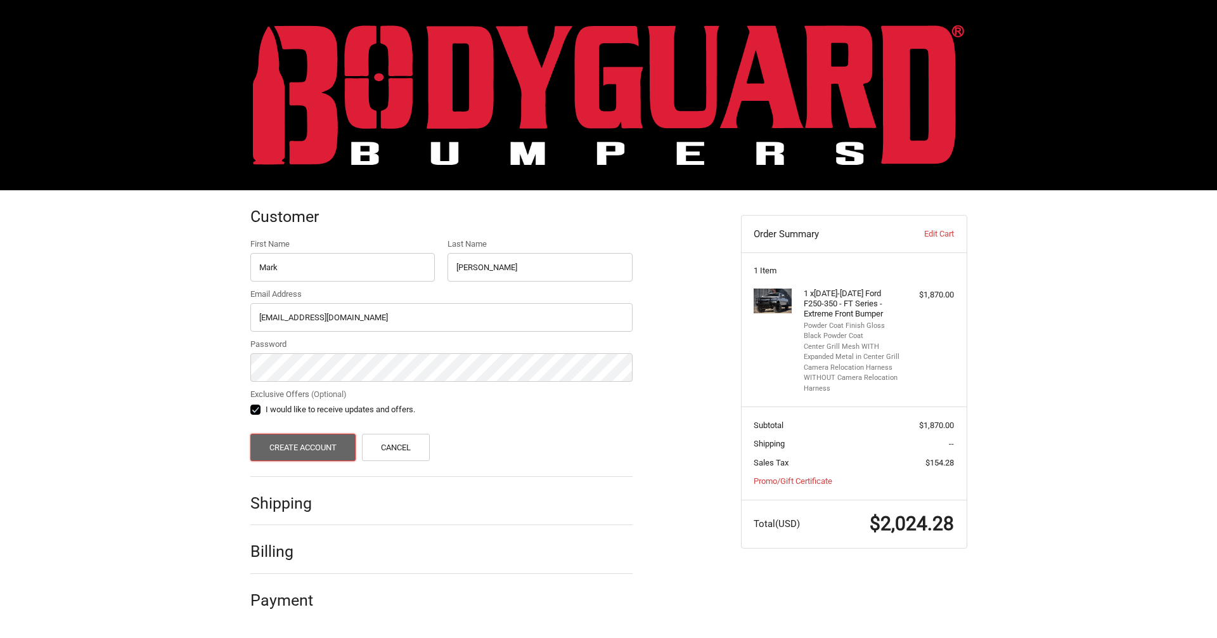
click at [334, 449] on button "Create Account" at bounding box center [303, 447] width 106 height 27
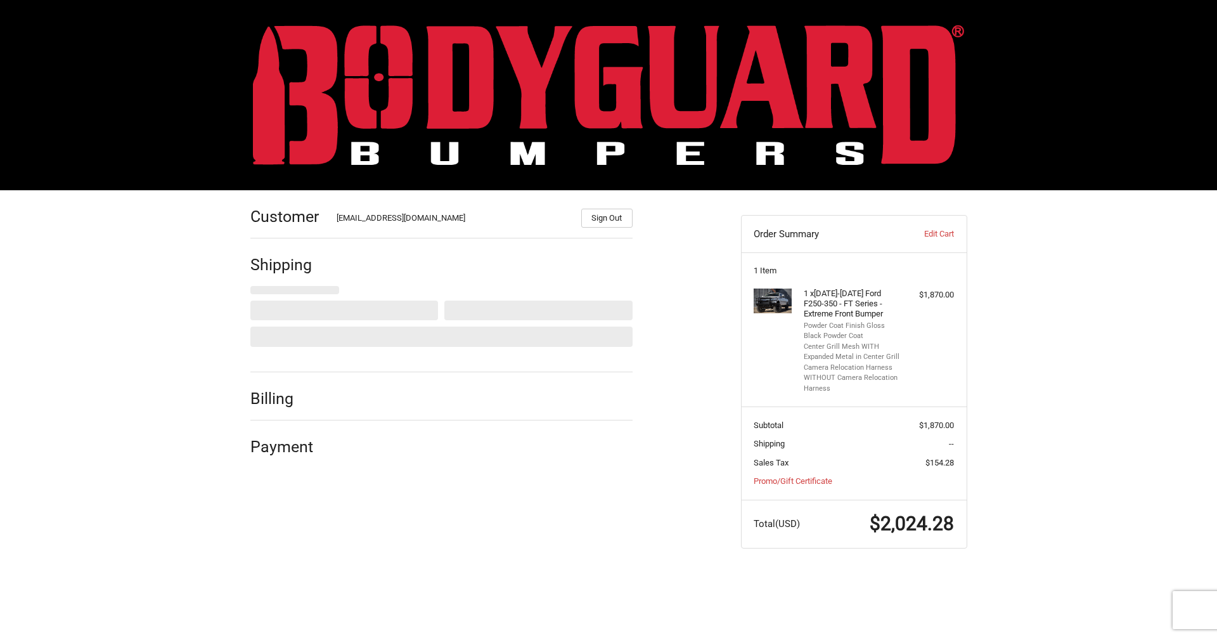
select select "US"
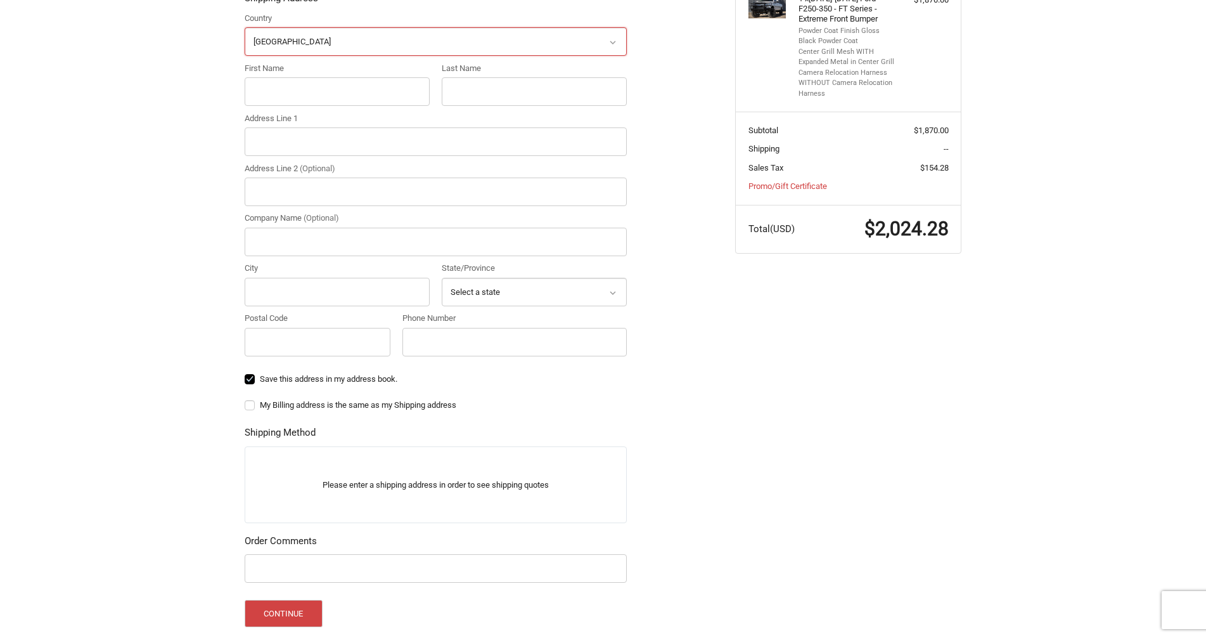
scroll to position [300, 0]
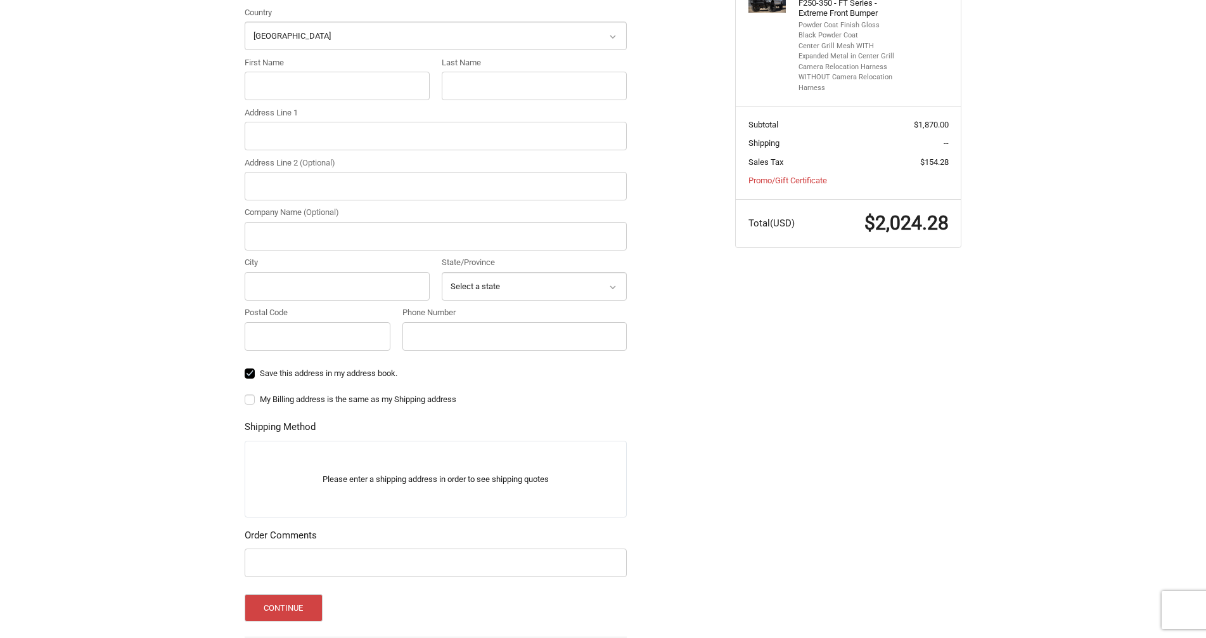
click at [319, 472] on p "Please enter a shipping address in order to see shipping quotes" at bounding box center [435, 478] width 381 height 25
click at [350, 482] on p "Please enter a shipping address in order to see shipping quotes" at bounding box center [435, 478] width 381 height 25
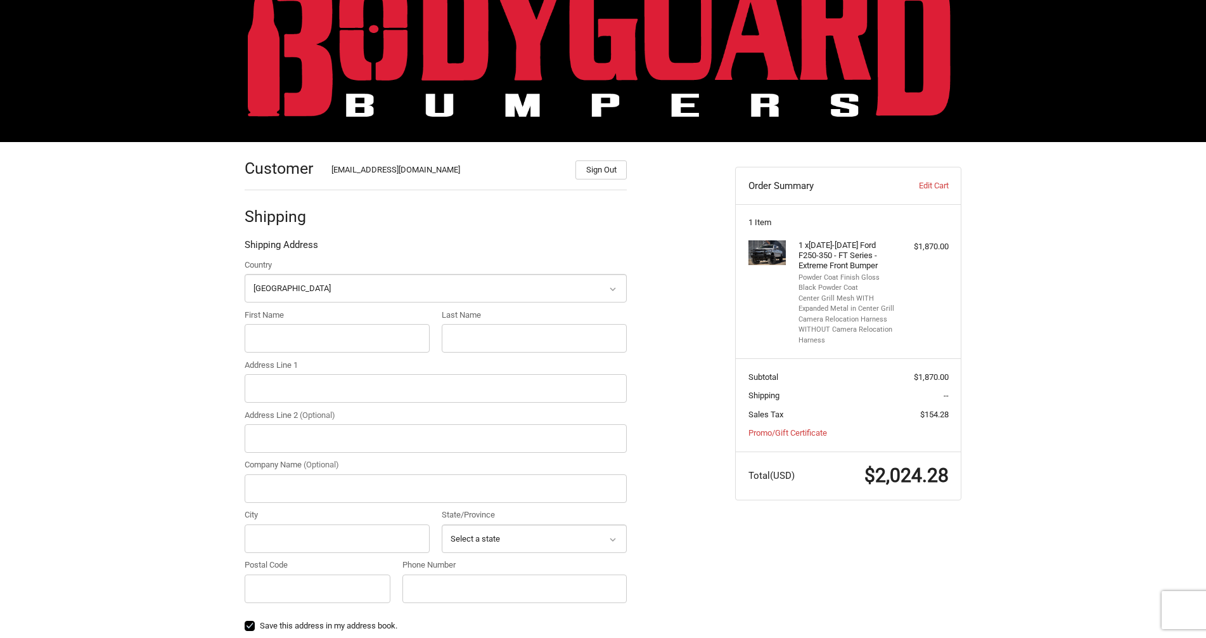
scroll to position [47, 0]
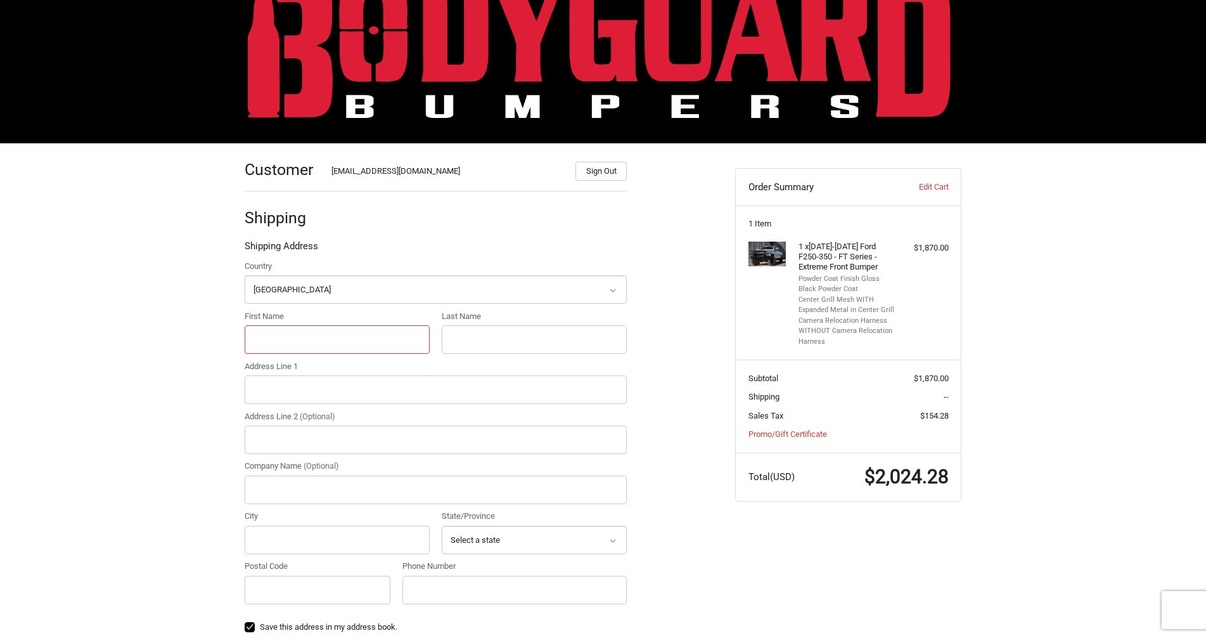
click at [283, 340] on input "First Name" at bounding box center [337, 339] width 185 height 29
type input "Mark"
type input "Kidd"
type input "312 Bellenger Ln"
type input "Weatherford"
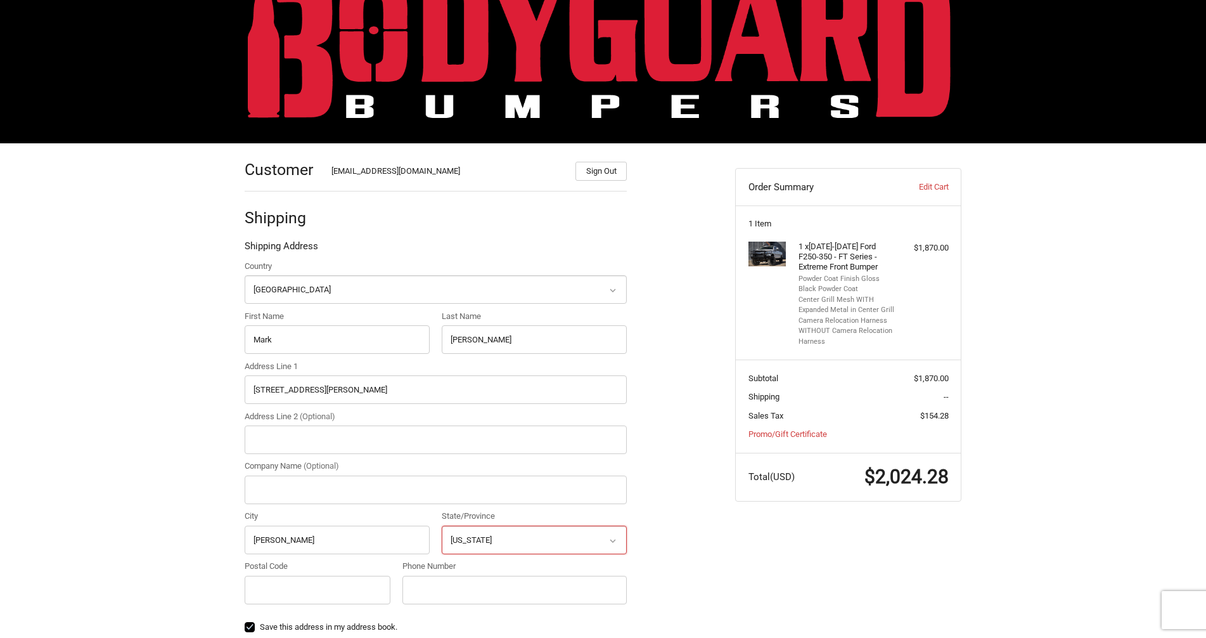
select select "TX"
type input "76088"
type input "8173040522"
click at [167, 401] on div "Customer markbkidd@yahoo.com Sign Out Shipping Shipping Address Country Select …" at bounding box center [603, 558] width 1206 height 831
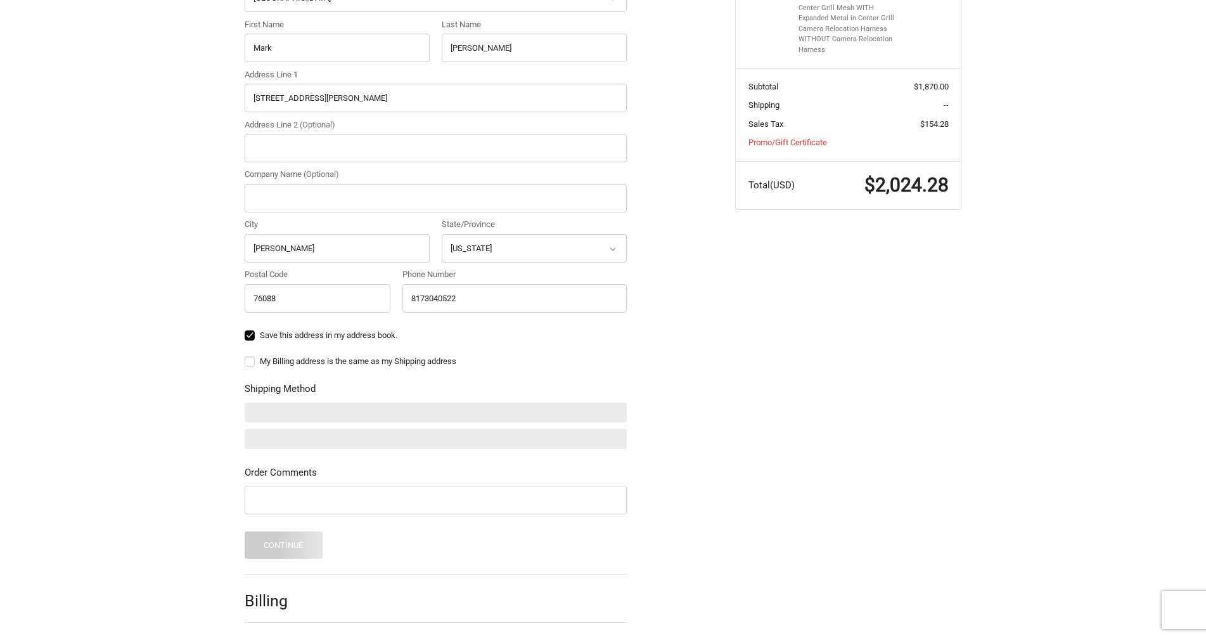
scroll to position [383, 0]
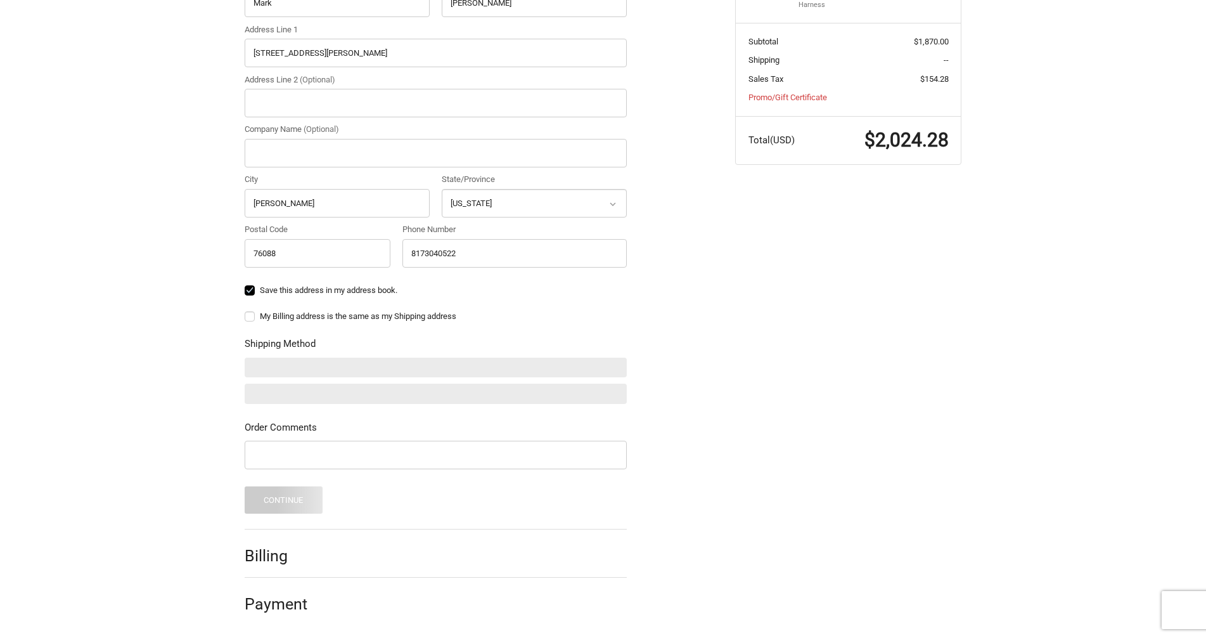
click at [252, 318] on label "My Billing address is the same as my Shipping address" at bounding box center [436, 316] width 382 height 10
click at [245, 311] on input "My Billing address is the same as my Shipping address" at bounding box center [245, 310] width 1 height 1
checkbox input "true"
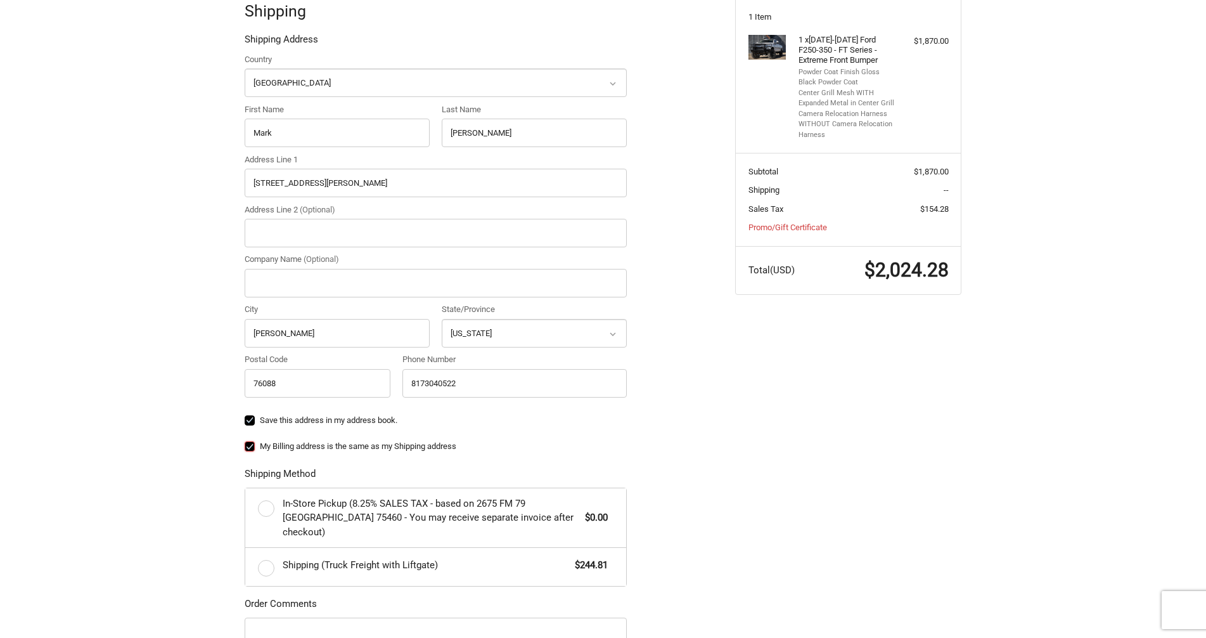
scroll to position [317, 0]
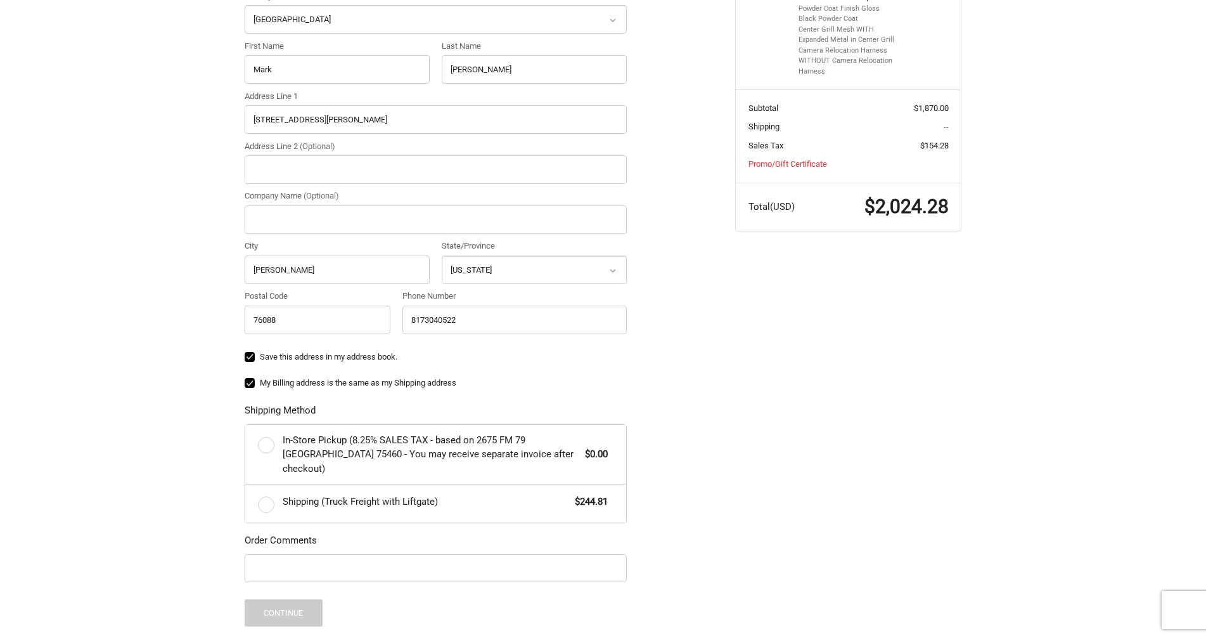
click at [271, 491] on label "Shipping (Truck Freight with Liftgate) $244.81" at bounding box center [435, 503] width 381 height 38
click at [246, 485] on input "Shipping (Truck Freight with Liftgate) $244.81" at bounding box center [245, 484] width 1 height 1
radio input "true"
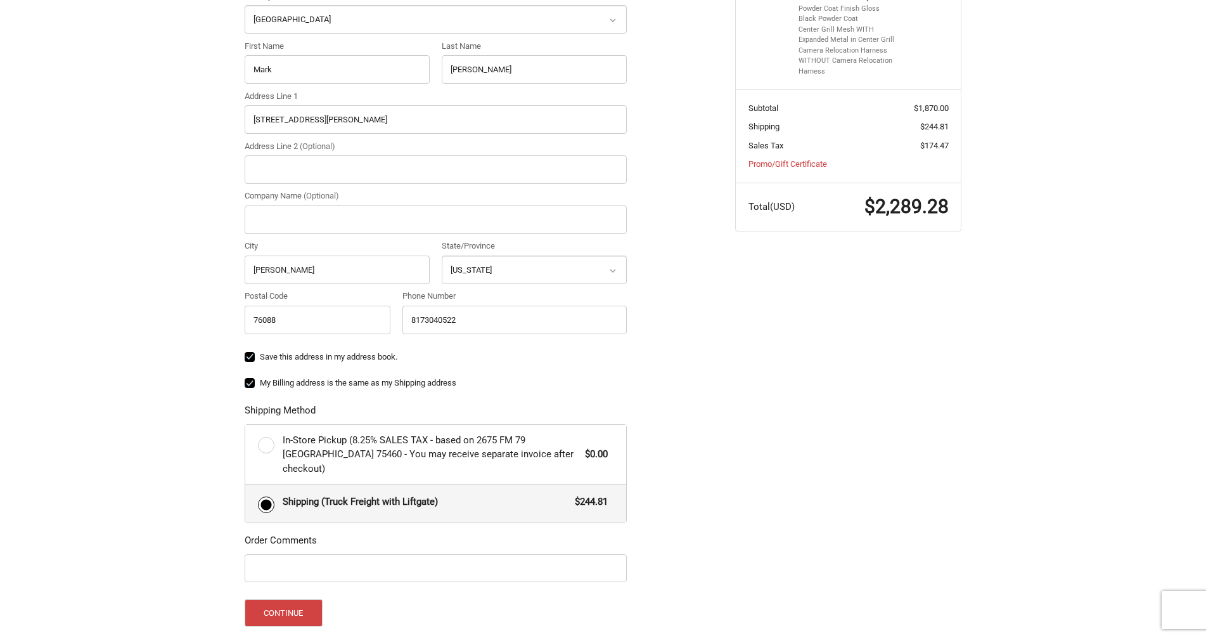
click at [260, 443] on label "In-Store Pickup (8.25% SALES TAX - based on 2675 FM 79 Paris TX 75460 - You may…" at bounding box center [435, 455] width 381 height 60
click at [246, 425] on input "In-Store Pickup (8.25% SALES TAX - based on 2675 FM 79 Paris TX 75460 - You may…" at bounding box center [245, 425] width 1 height 1
radio input "true"
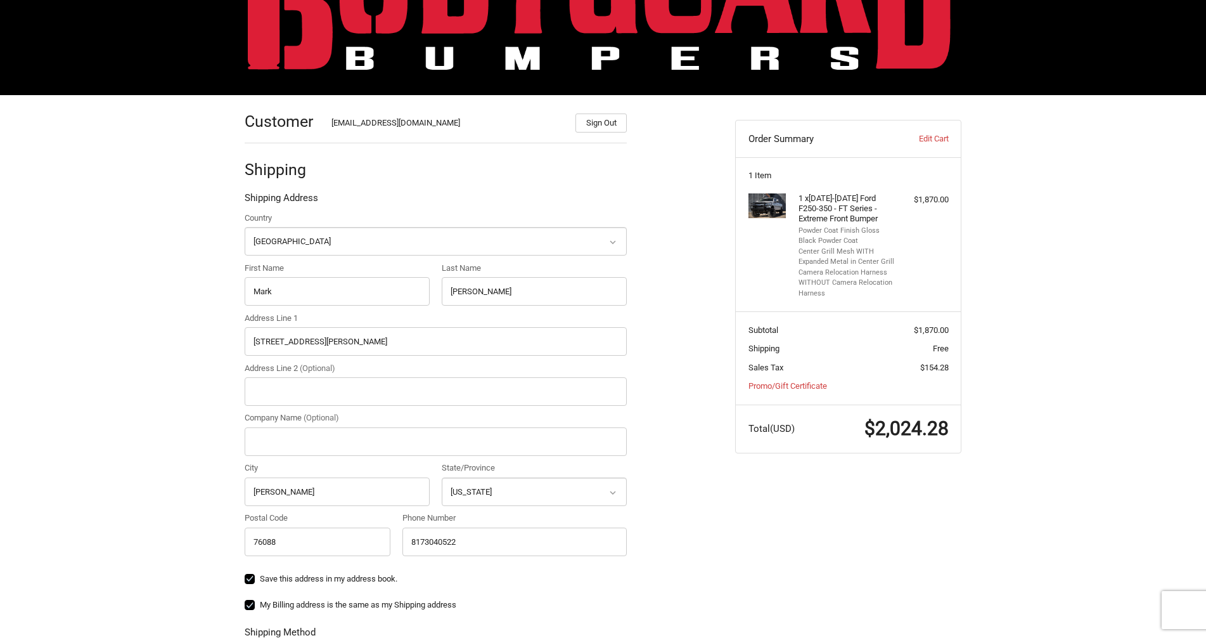
scroll to position [0, 0]
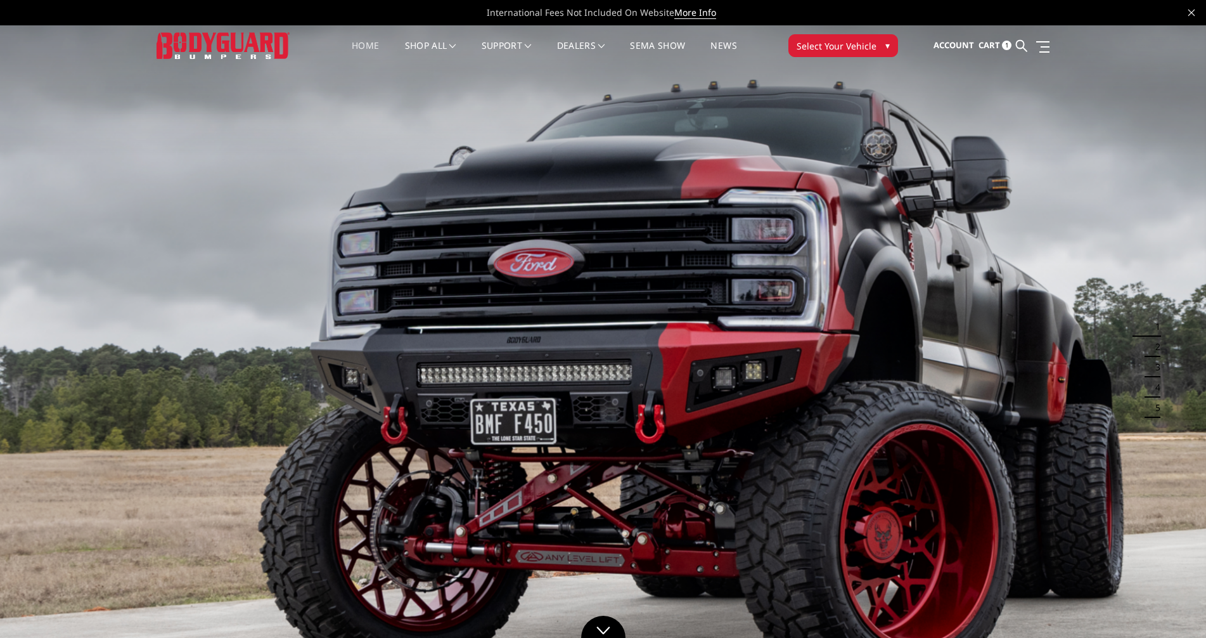
click at [633, 43] on span "Select Your Vehicle" at bounding box center [837, 45] width 80 height 13
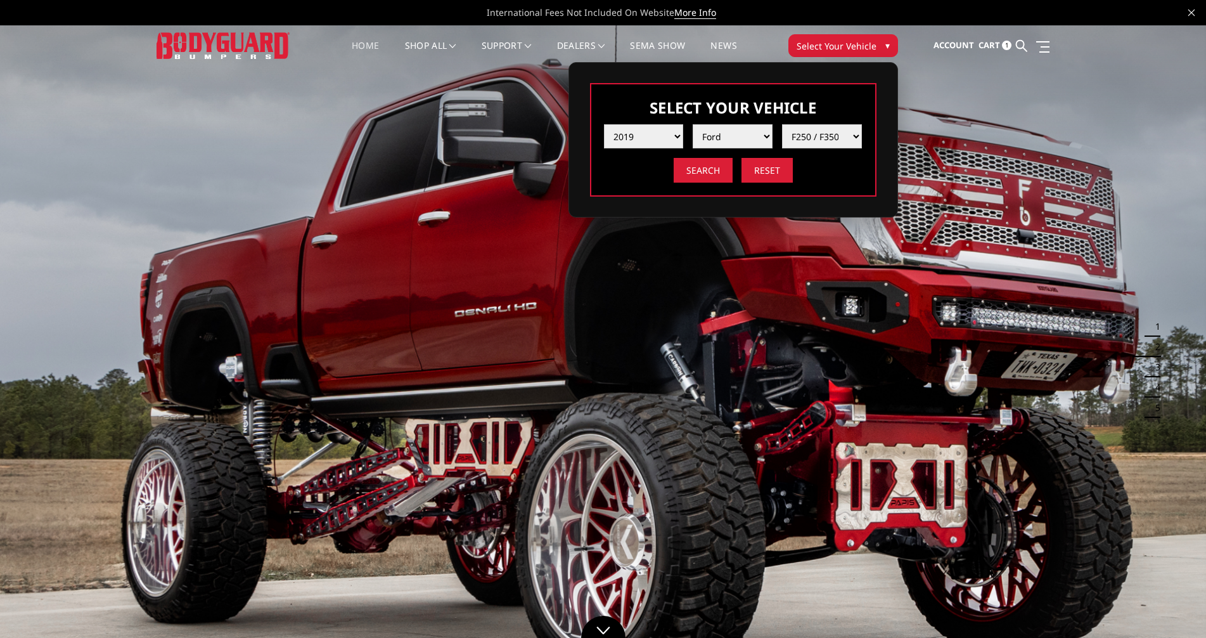
click at [633, 171] on input "Search" at bounding box center [703, 170] width 59 height 25
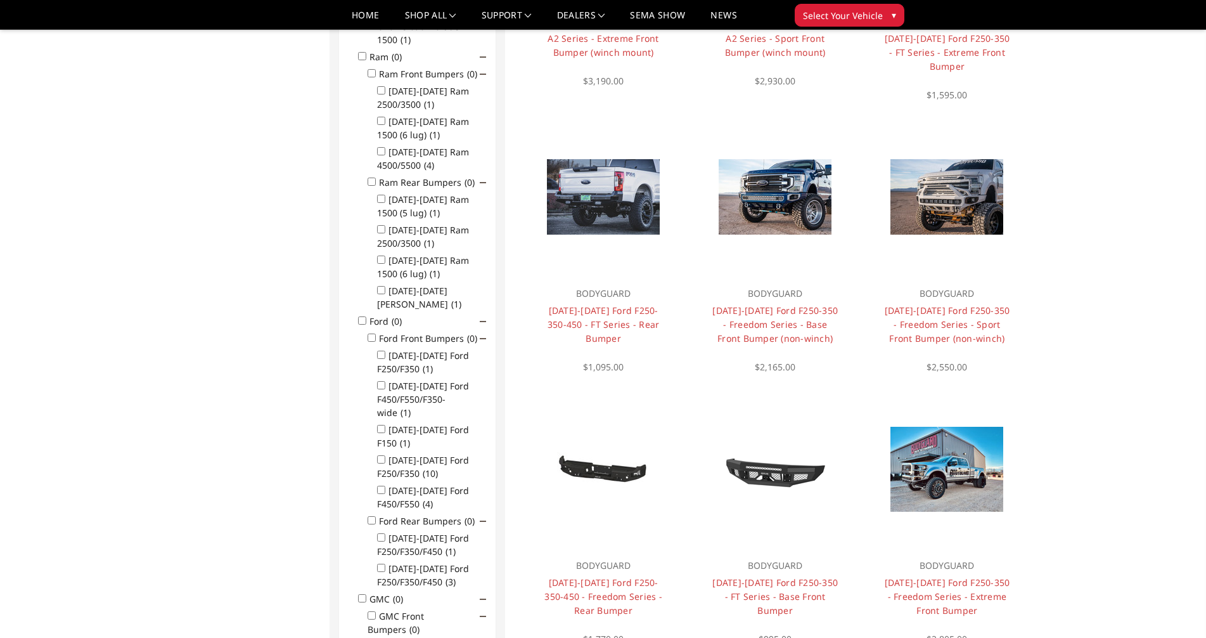
scroll to position [544, 0]
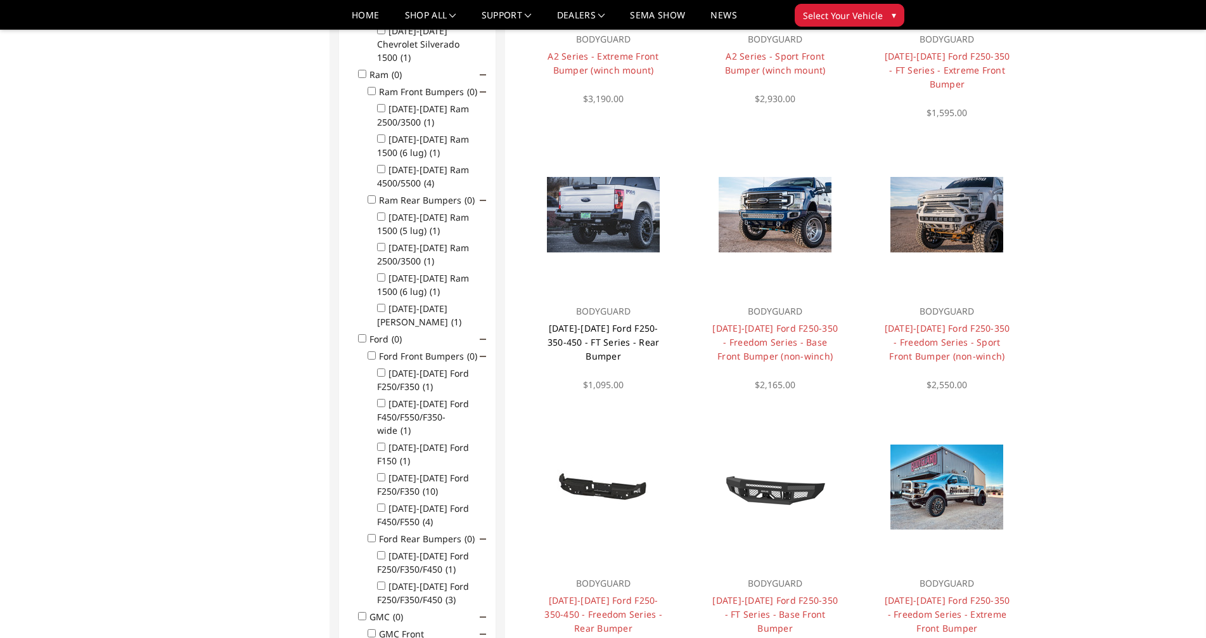
click at [628, 339] on link "[DATE]-[DATE] Ford F250-350-450 - FT Series - Rear Bumper" at bounding box center [604, 342] width 112 height 40
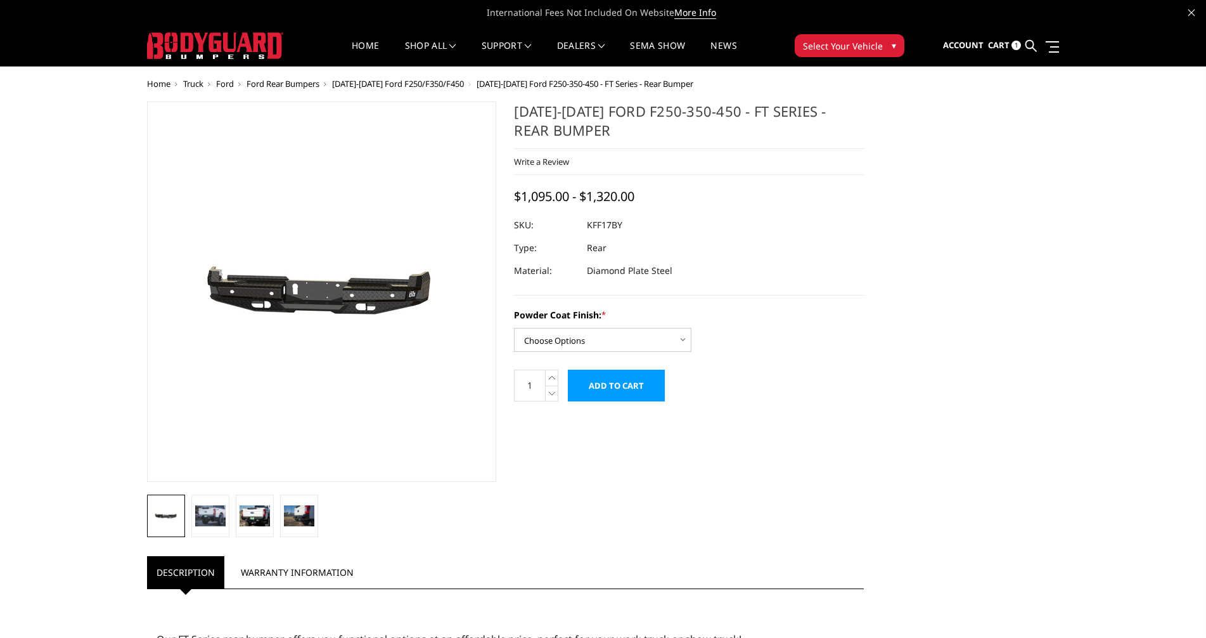
click at [211, 520] on img at bounding box center [210, 515] width 30 height 20
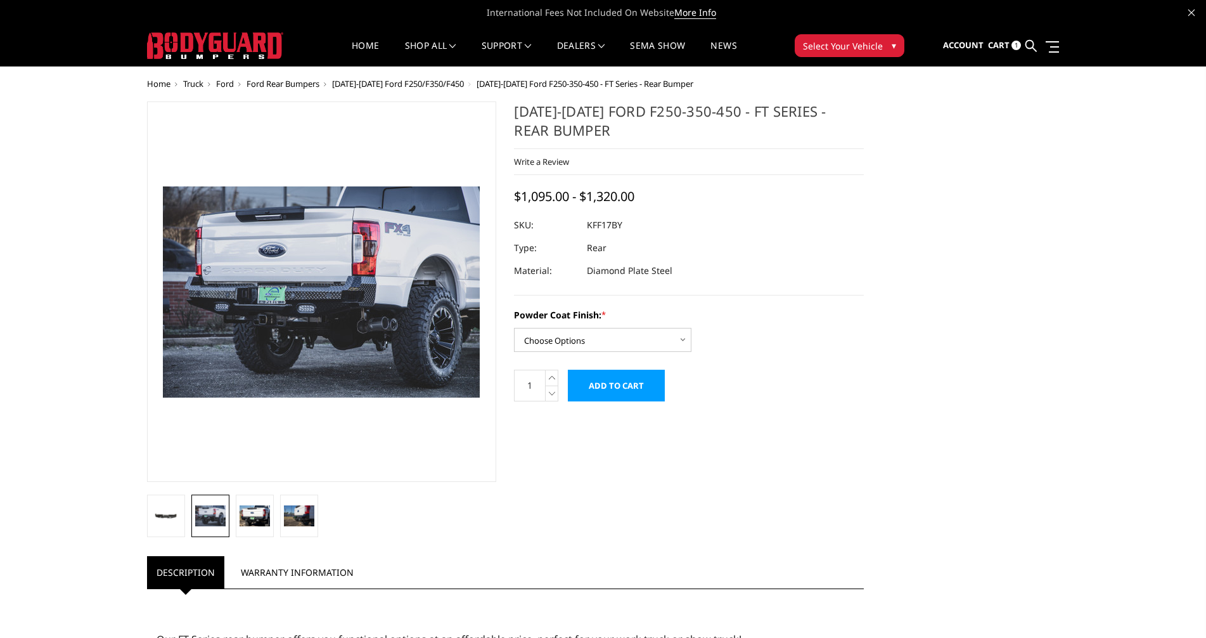
click at [259, 512] on img at bounding box center [255, 515] width 30 height 20
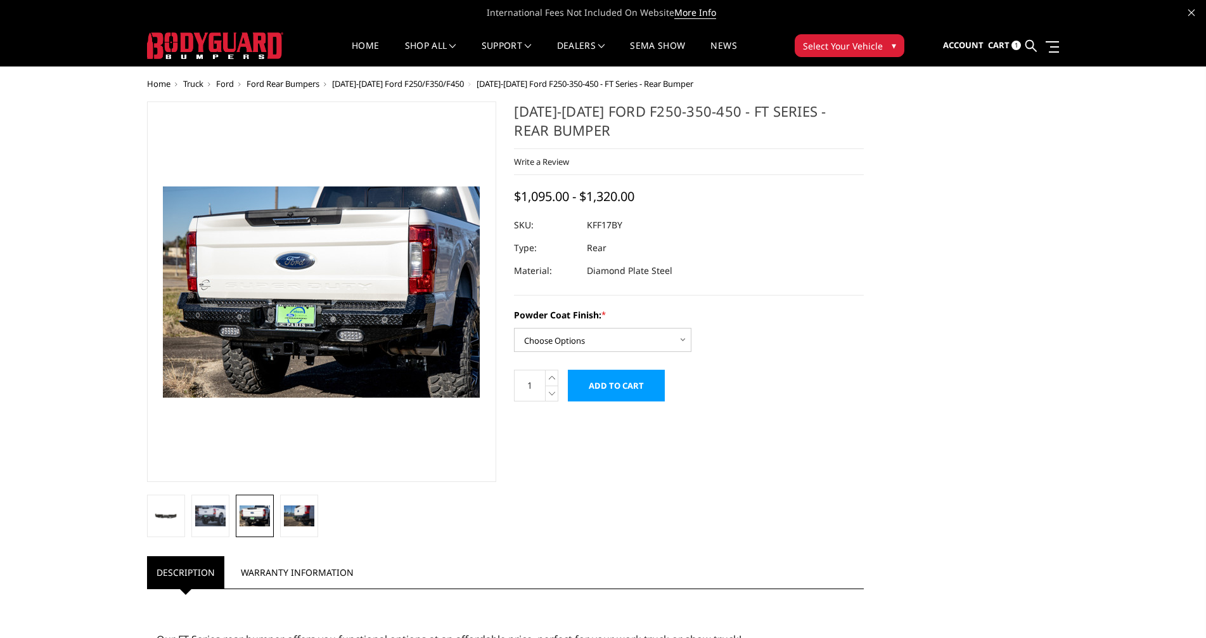
click at [293, 511] on img at bounding box center [299, 515] width 30 height 20
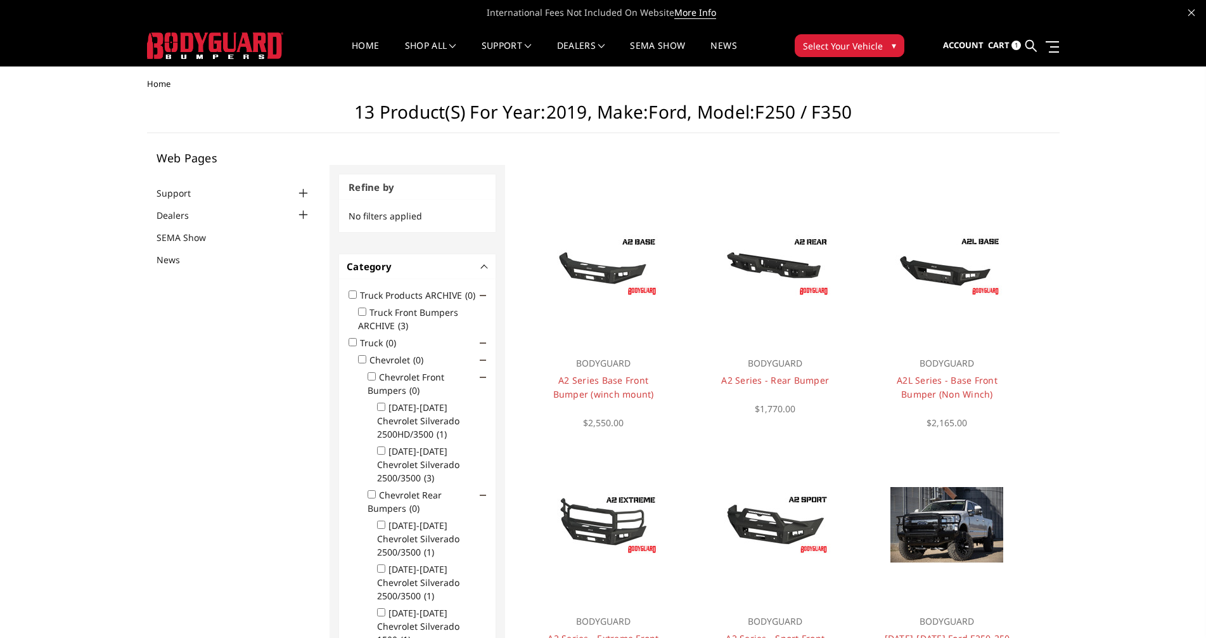
click at [1192, 13] on icon at bounding box center [1191, 13] width 6 height 6
